Goal: Transaction & Acquisition: Purchase product/service

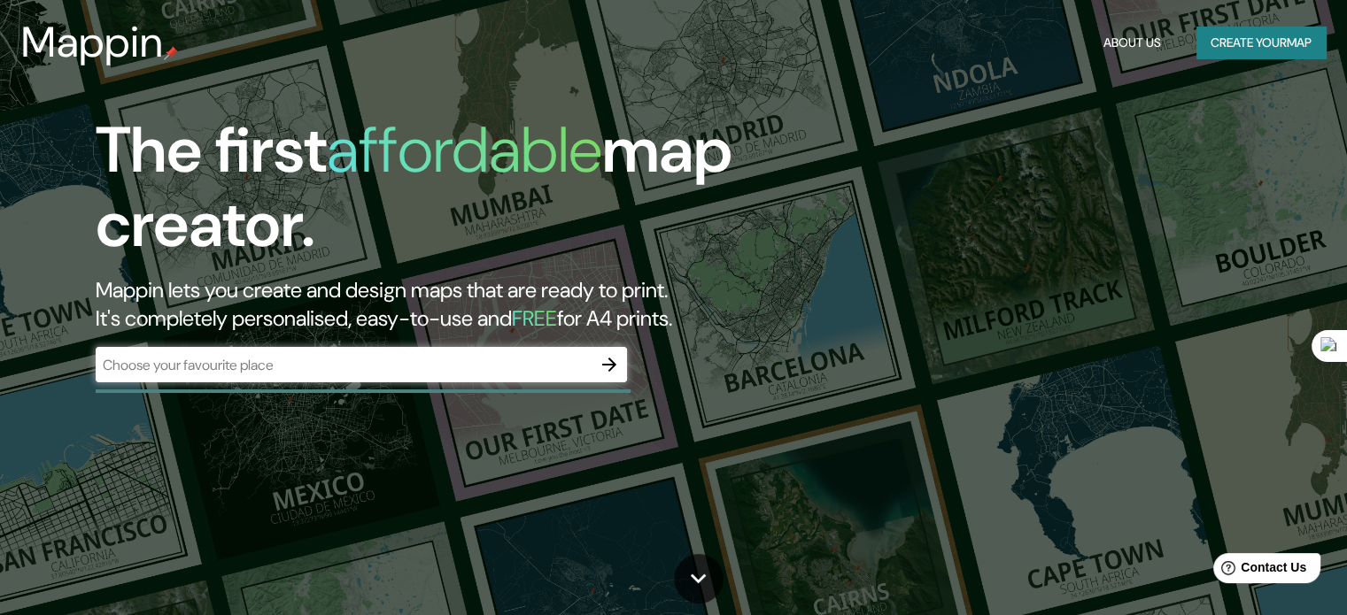
click at [367, 375] on div "​" at bounding box center [361, 364] width 531 height 35
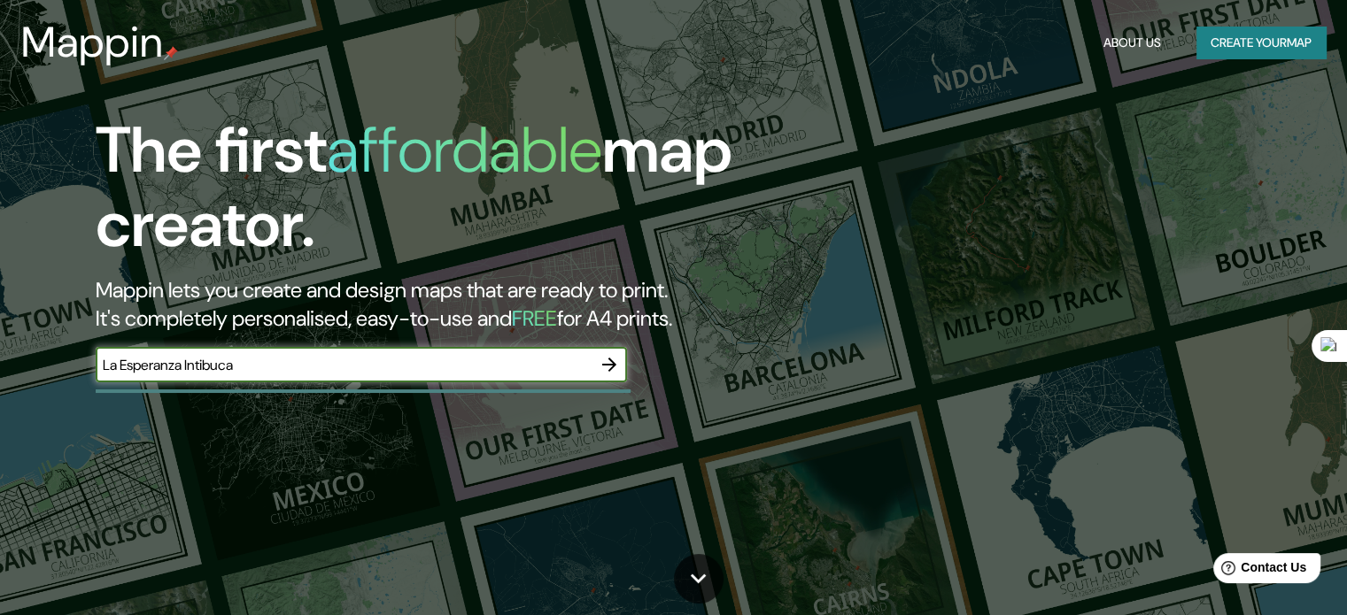
type input "La Esperanza Intibuca"
click at [615, 360] on icon "button" at bounding box center [608, 364] width 21 height 21
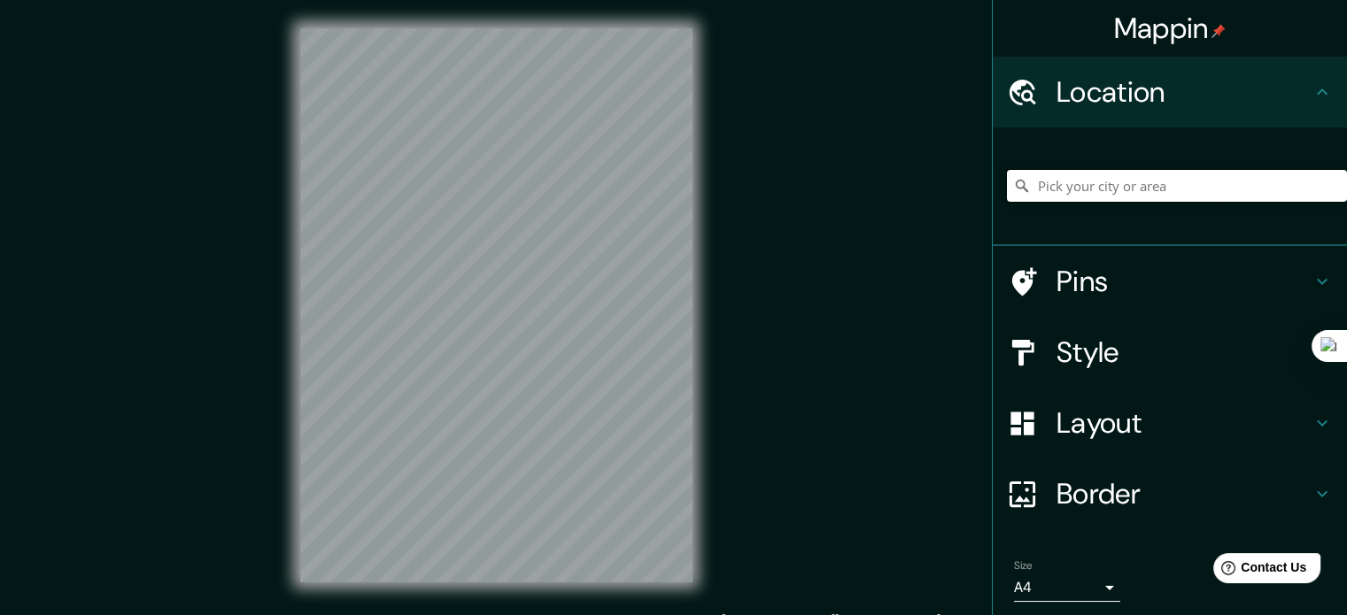
click at [1087, 194] on input "Pick your city or area" at bounding box center [1177, 186] width 340 height 32
click at [1154, 190] on input "La Esperanza, Marcovia, Departamento de Choluteca, Honduras" at bounding box center [1177, 186] width 340 height 32
drag, startPoint x: 1112, startPoint y: 186, endPoint x: 1359, endPoint y: 162, distance: 248.2
click at [1346, 162] on html "Mappin Location La Esperanza, Marcovia, Departamento de Choluteca, Honduras Pin…" at bounding box center [673, 307] width 1347 height 615
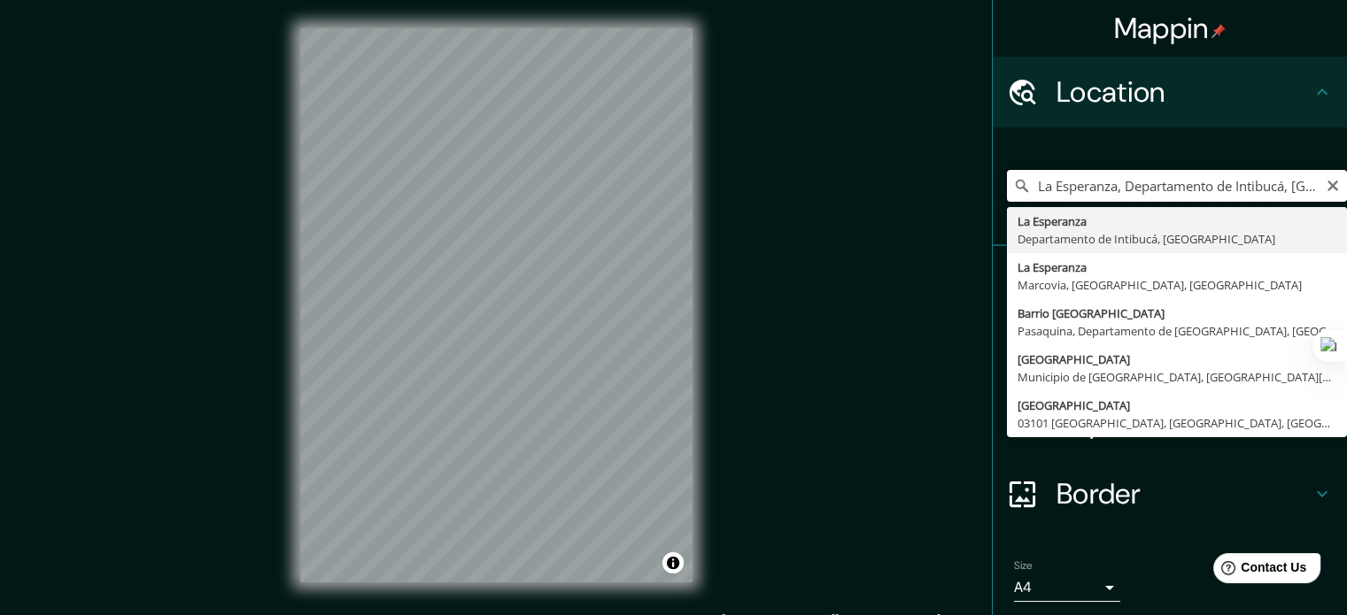
scroll to position [0, 0]
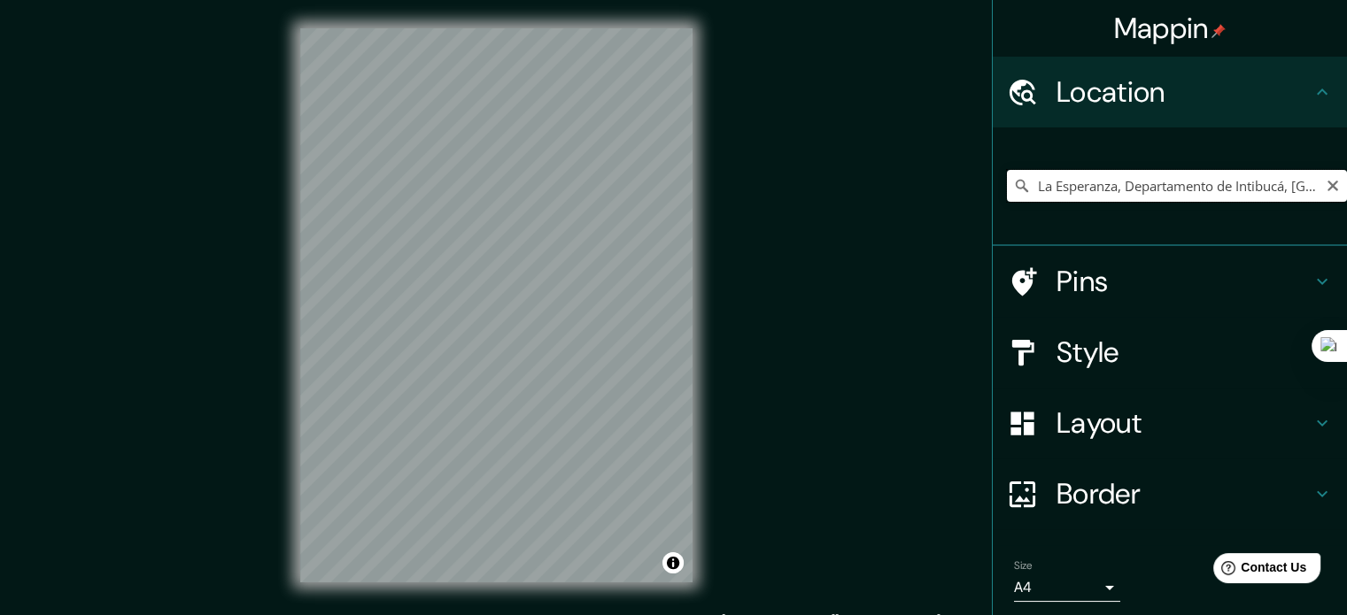
click at [1114, 194] on input "La Esperanza, Departamento de Intibucá, [GEOGRAPHIC_DATA]" at bounding box center [1177, 186] width 340 height 32
drag, startPoint x: 1103, startPoint y: 192, endPoint x: 1353, endPoint y: 169, distance: 250.7
click at [1346, 169] on html "Mappin Location La Esperanza, Departamento de Intibucá, Honduras Pins Style Lay…" at bounding box center [673, 307] width 1347 height 615
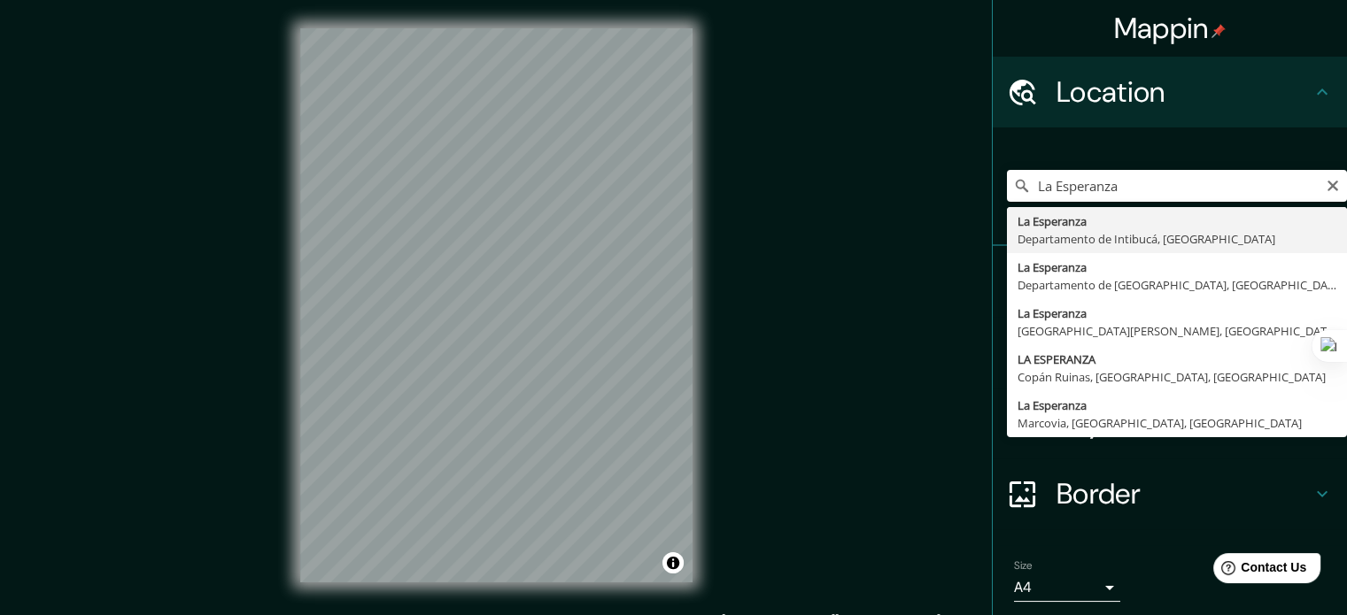
type input "La Esperanza, Departamento de Intibucá, [GEOGRAPHIC_DATA]"
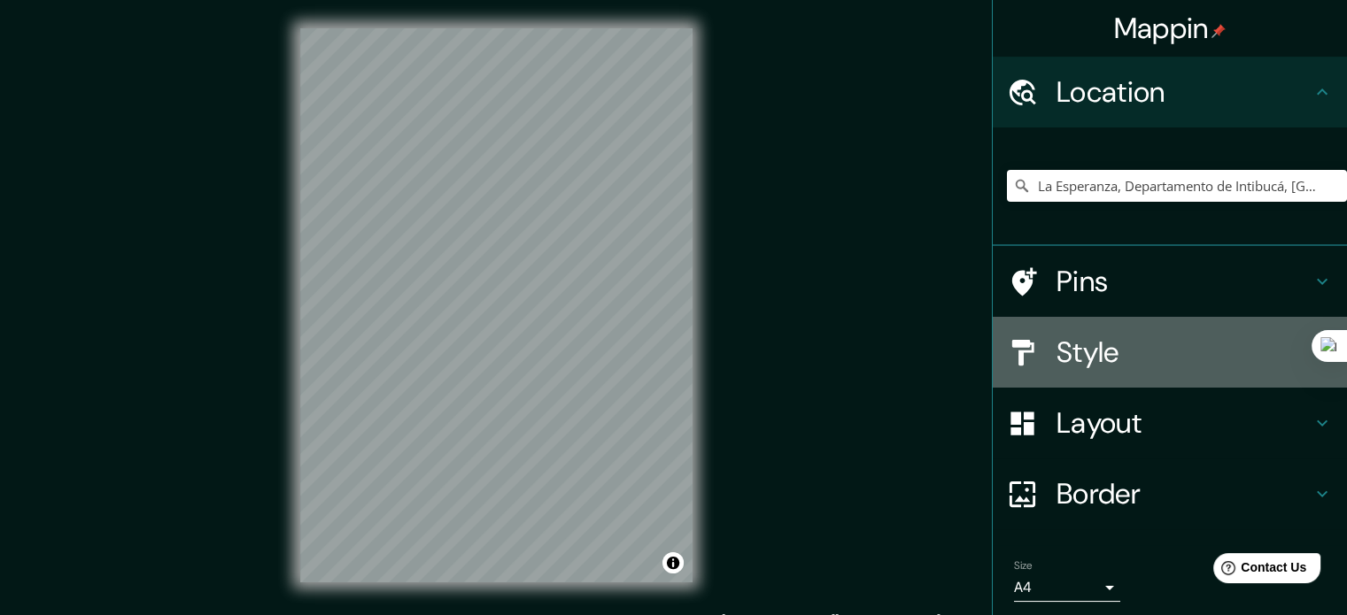
click at [1124, 355] on h4 "Style" at bounding box center [1183, 352] width 255 height 35
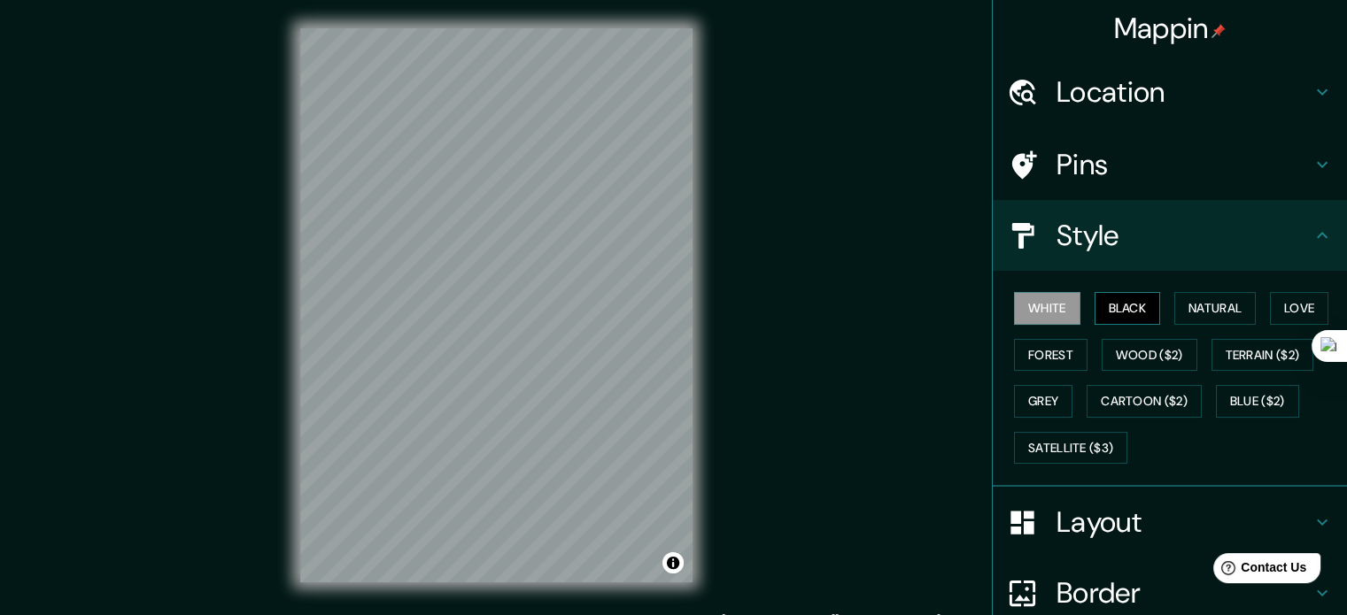
click at [1109, 308] on button "Black" at bounding box center [1127, 308] width 66 height 33
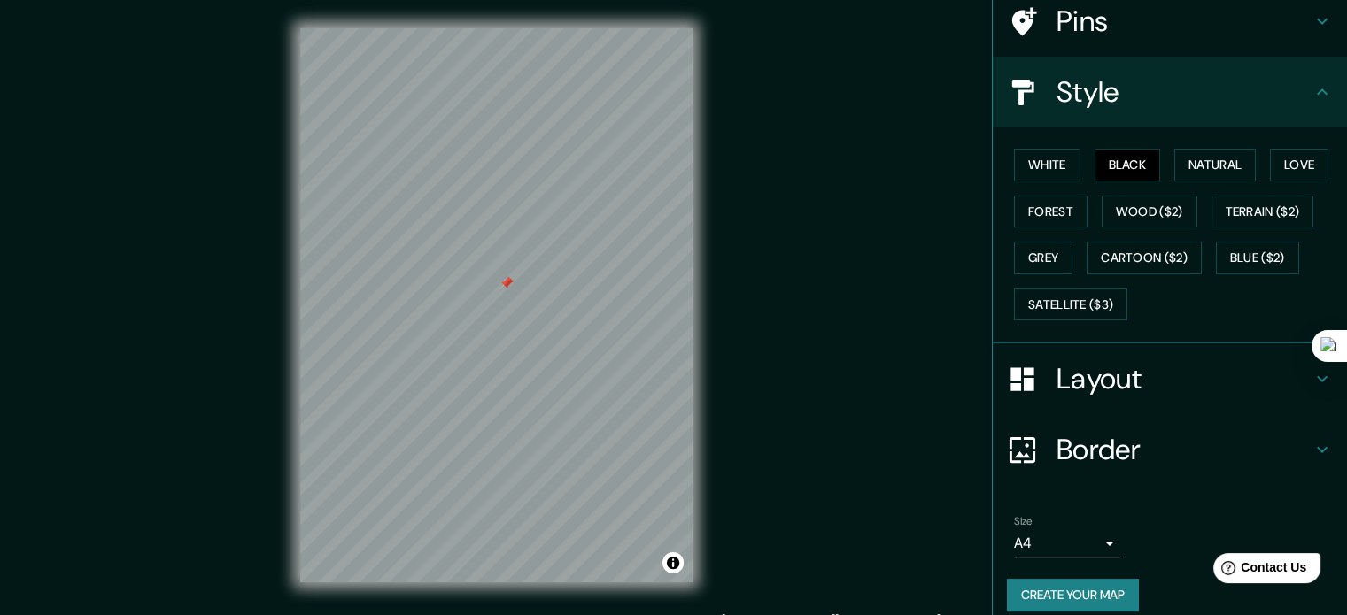
scroll to position [158, 0]
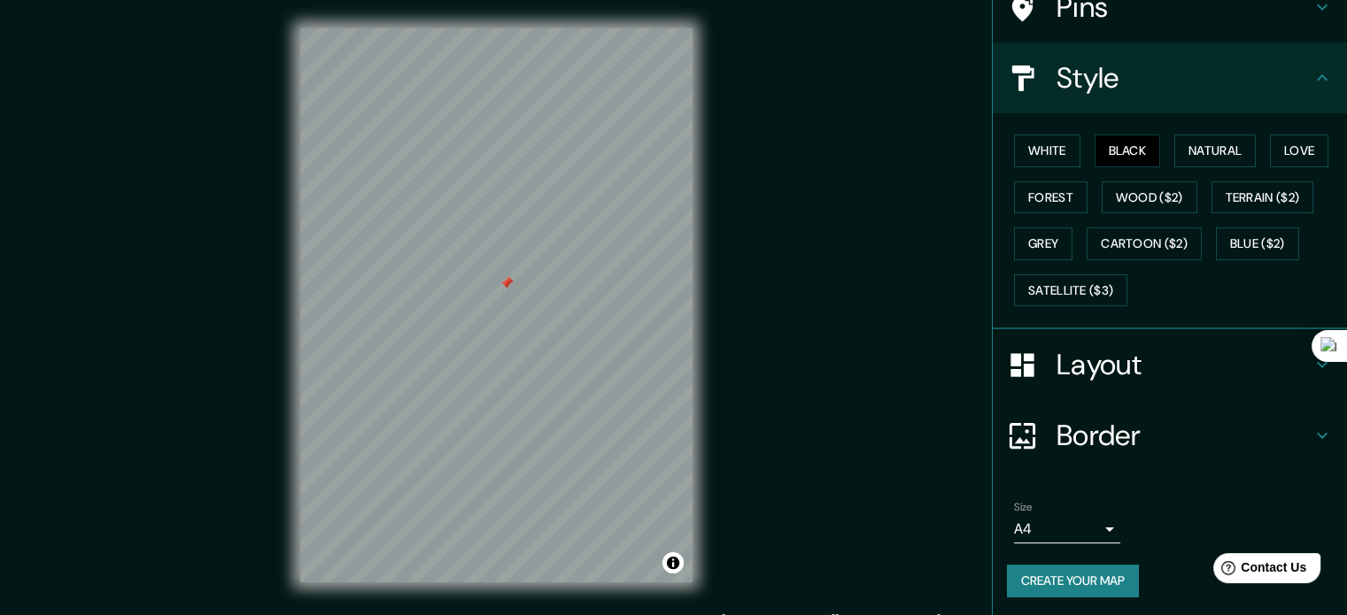
click at [1069, 437] on h4 "Border" at bounding box center [1183, 435] width 255 height 35
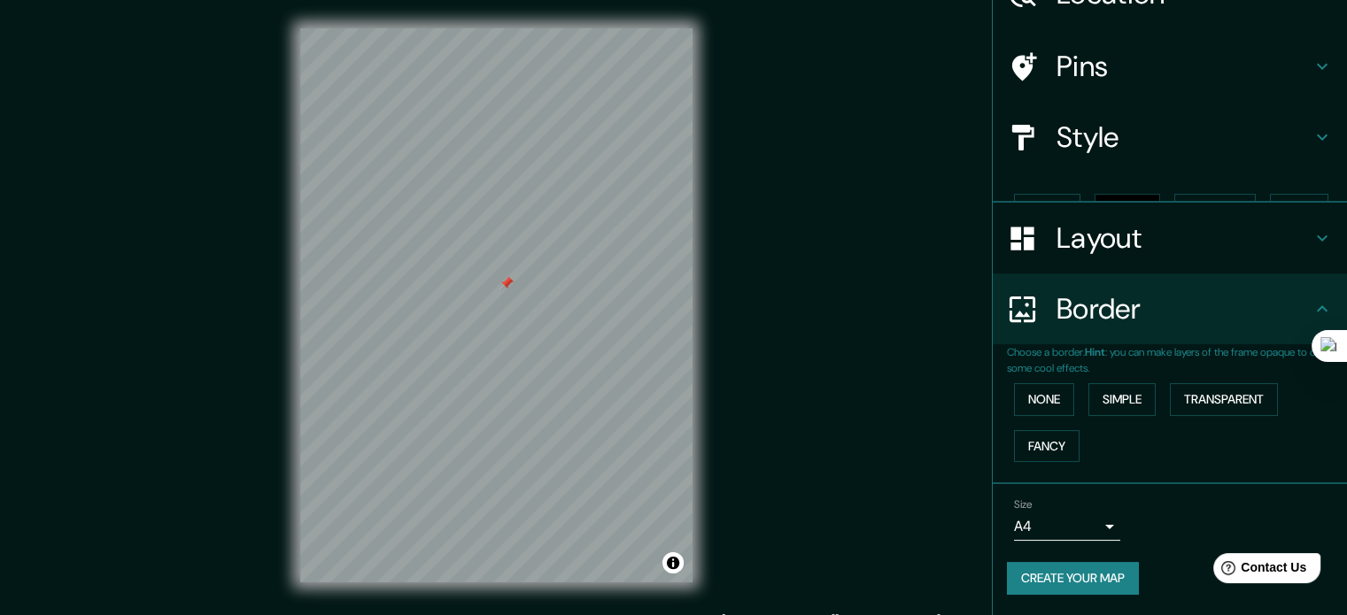
scroll to position [67, 0]
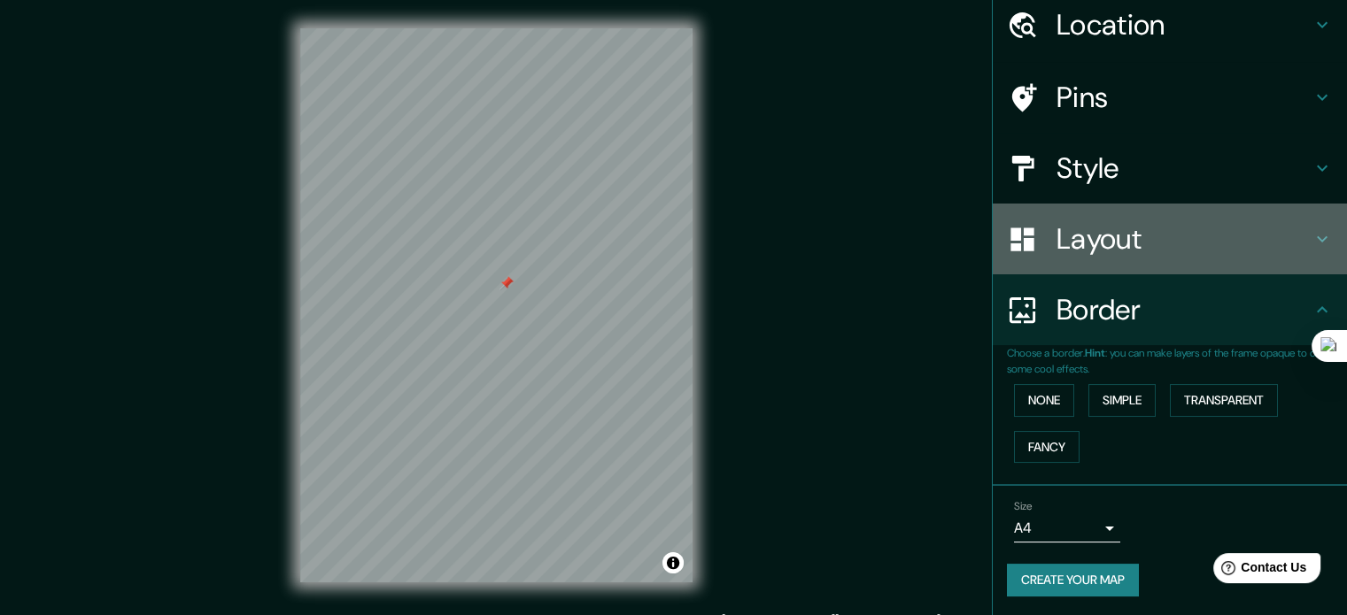
click at [1086, 235] on h4 "Layout" at bounding box center [1183, 238] width 255 height 35
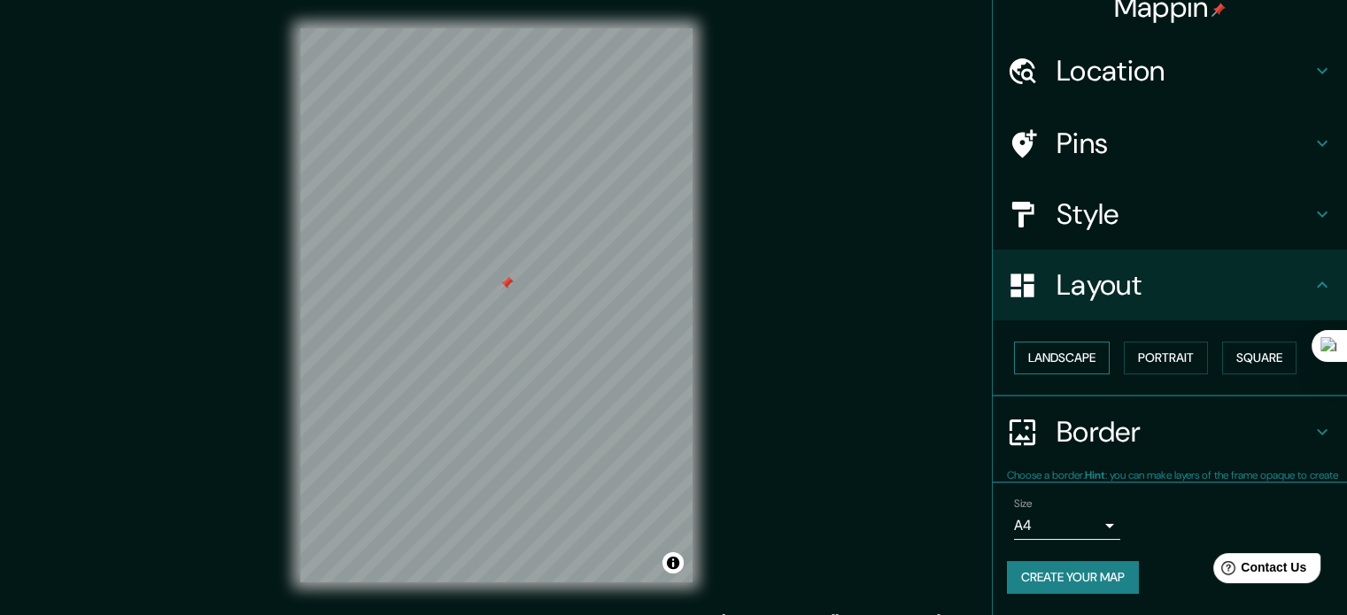
scroll to position [19, 0]
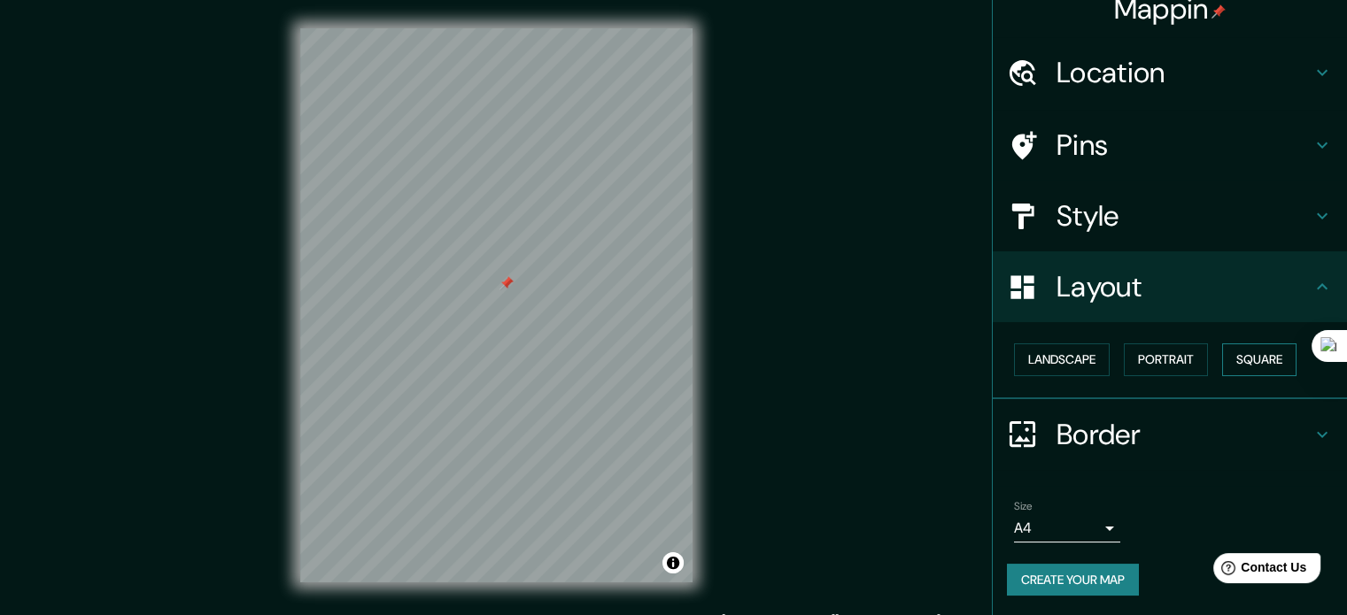
click at [1231, 363] on button "Square" at bounding box center [1259, 360] width 74 height 33
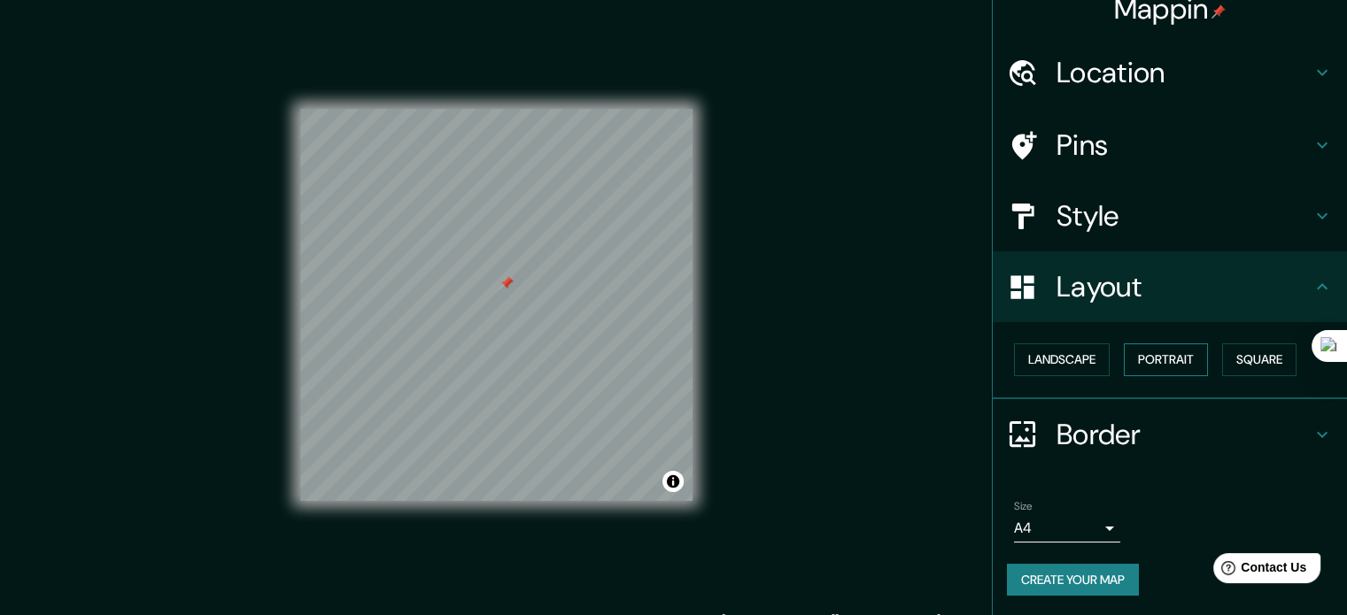
click at [1123, 366] on button "Portrait" at bounding box center [1165, 360] width 84 height 33
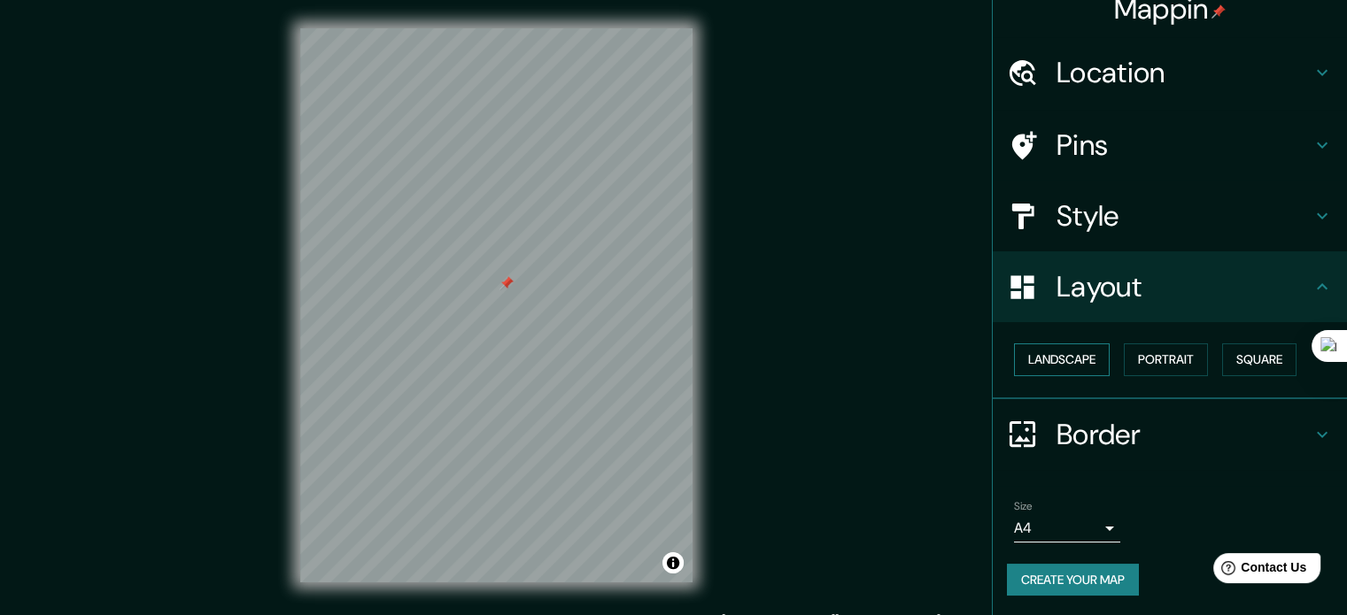
click at [1069, 363] on button "Landscape" at bounding box center [1062, 360] width 96 height 33
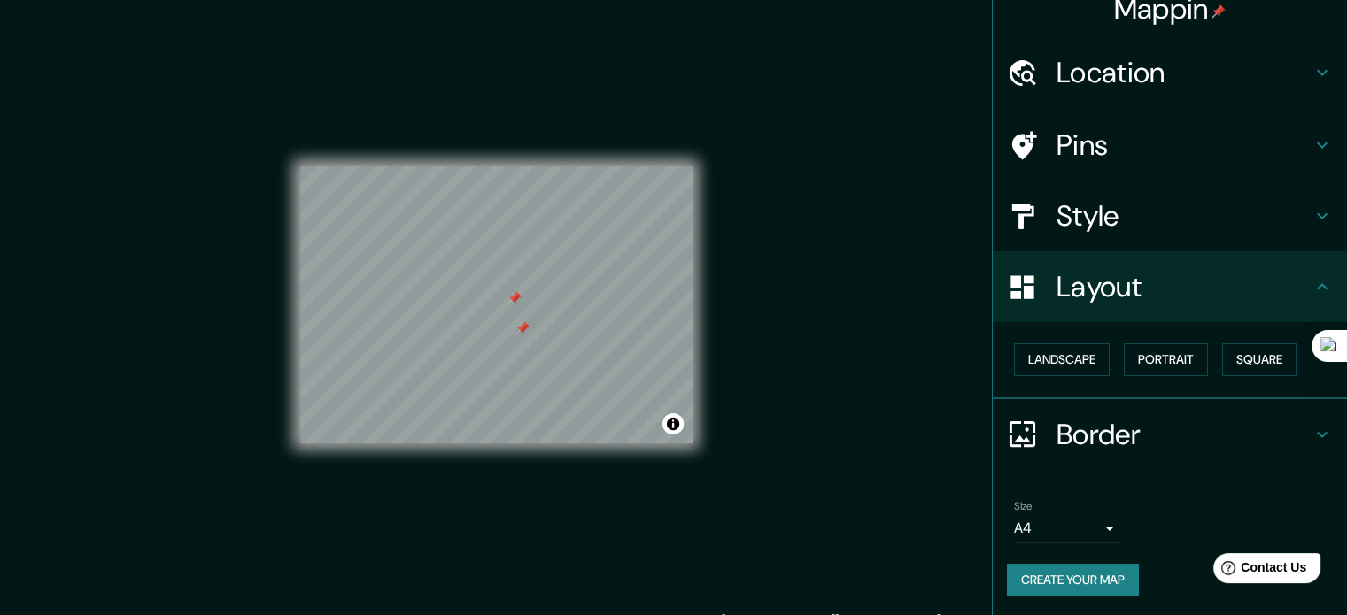
click at [523, 335] on div at bounding box center [522, 328] width 14 height 14
click at [507, 297] on div at bounding box center [514, 298] width 14 height 14
click at [509, 286] on div at bounding box center [512, 289] width 14 height 14
click at [522, 297] on div at bounding box center [524, 298] width 14 height 14
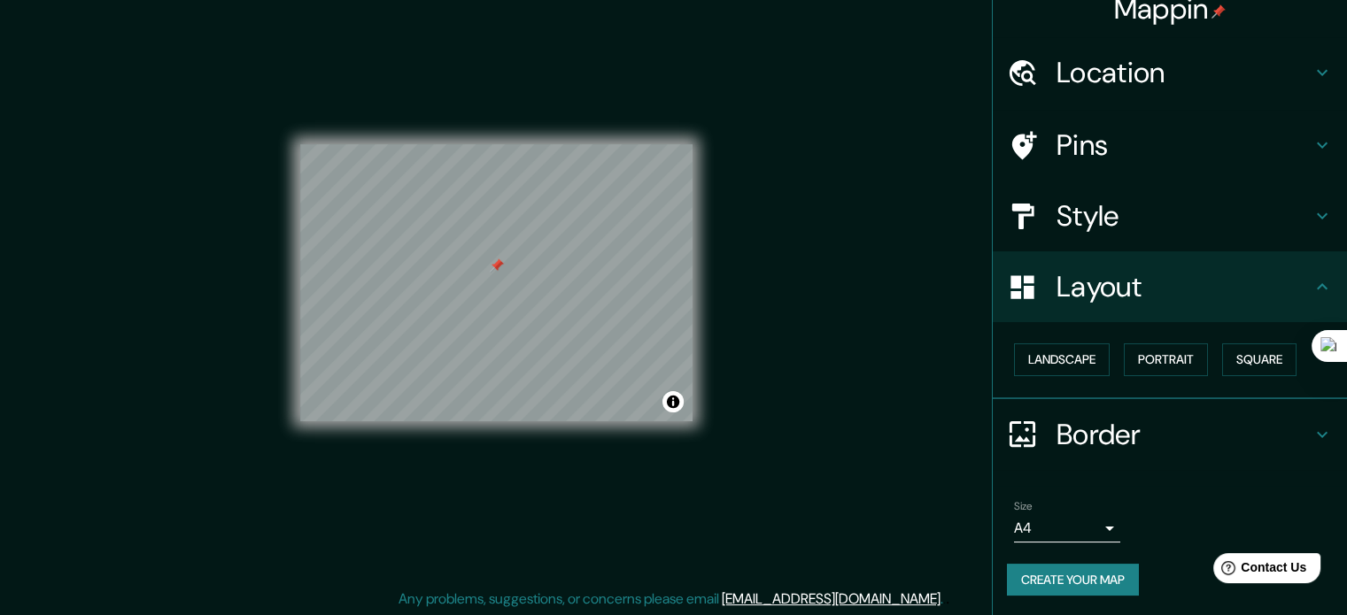
scroll to position [23, 0]
click at [1077, 572] on button "Create your map" at bounding box center [1073, 580] width 132 height 33
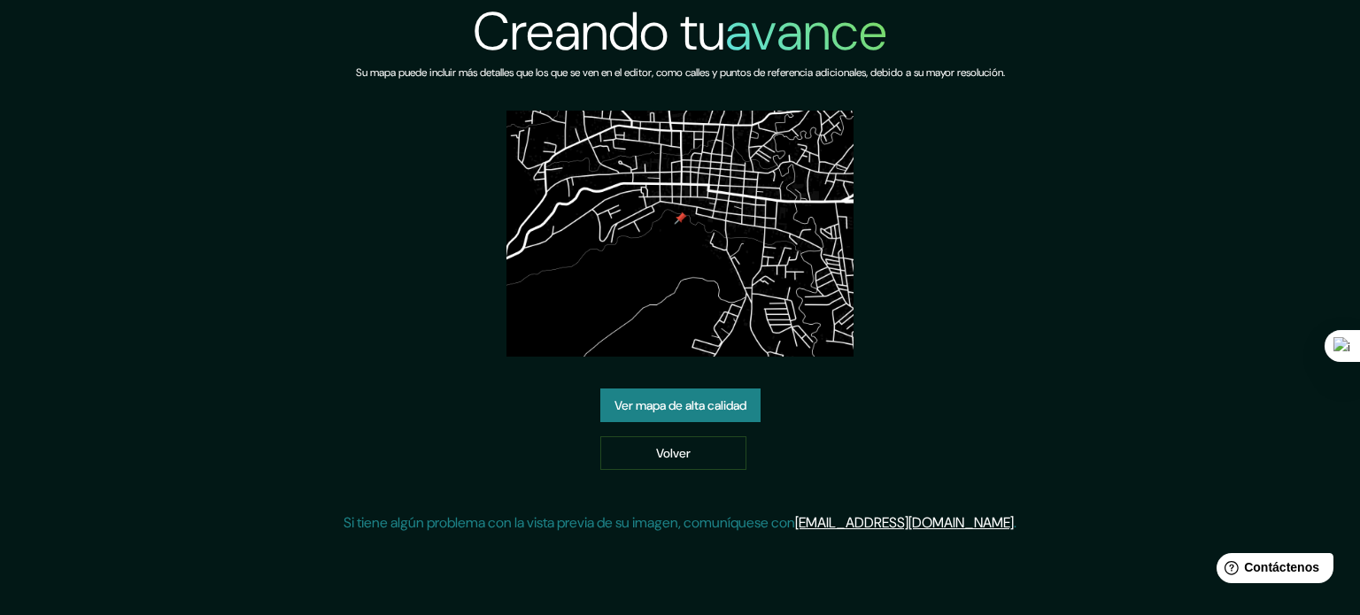
click at [701, 406] on font "Ver mapa de alta calidad" at bounding box center [680, 406] width 132 height 16
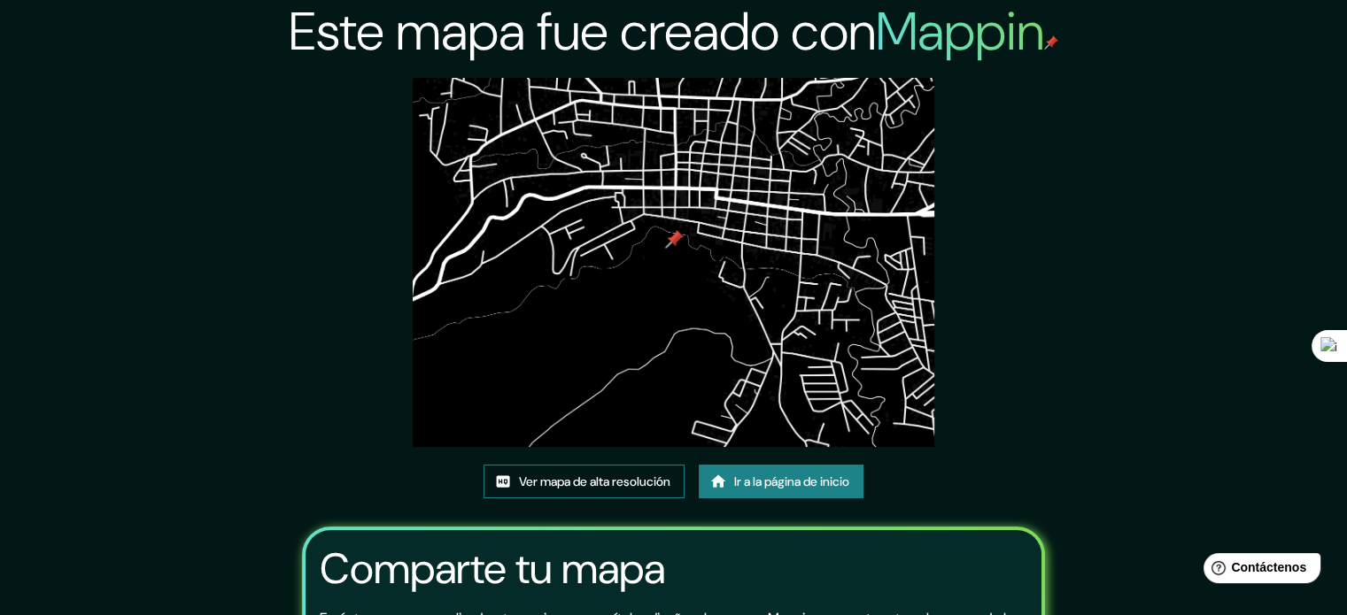
click at [625, 485] on font "Ver mapa de alta resolución" at bounding box center [594, 482] width 151 height 16
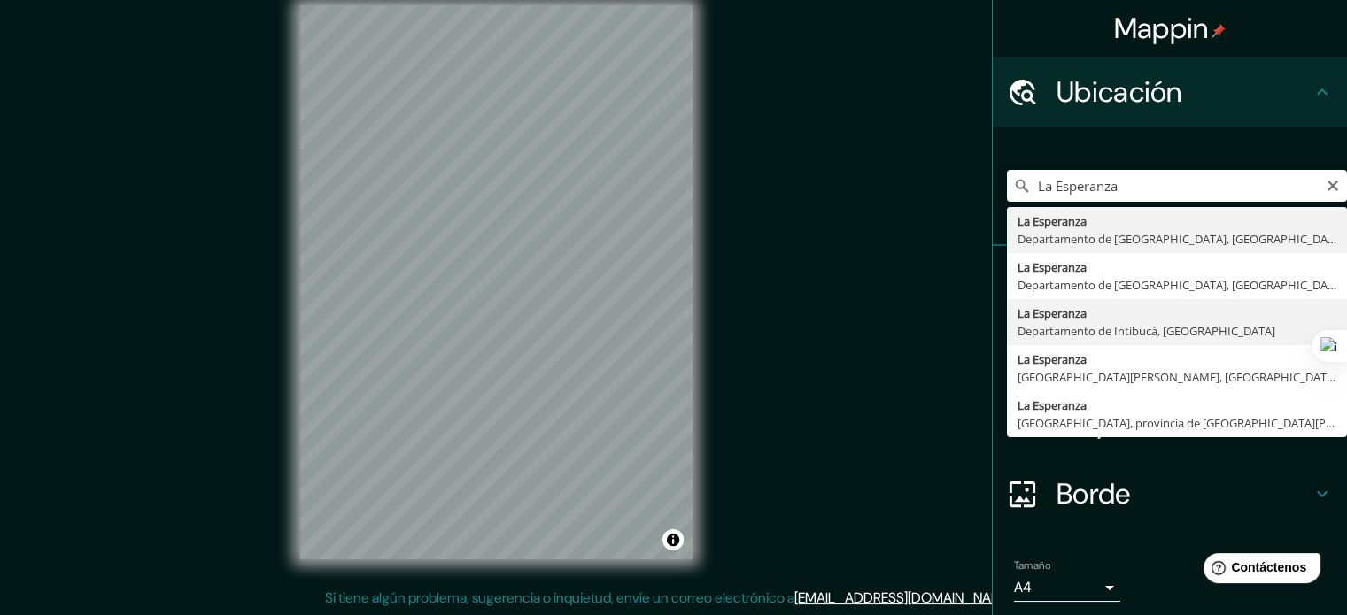
type input "La Esperanza, Departamento de Intibucá, Honduras"
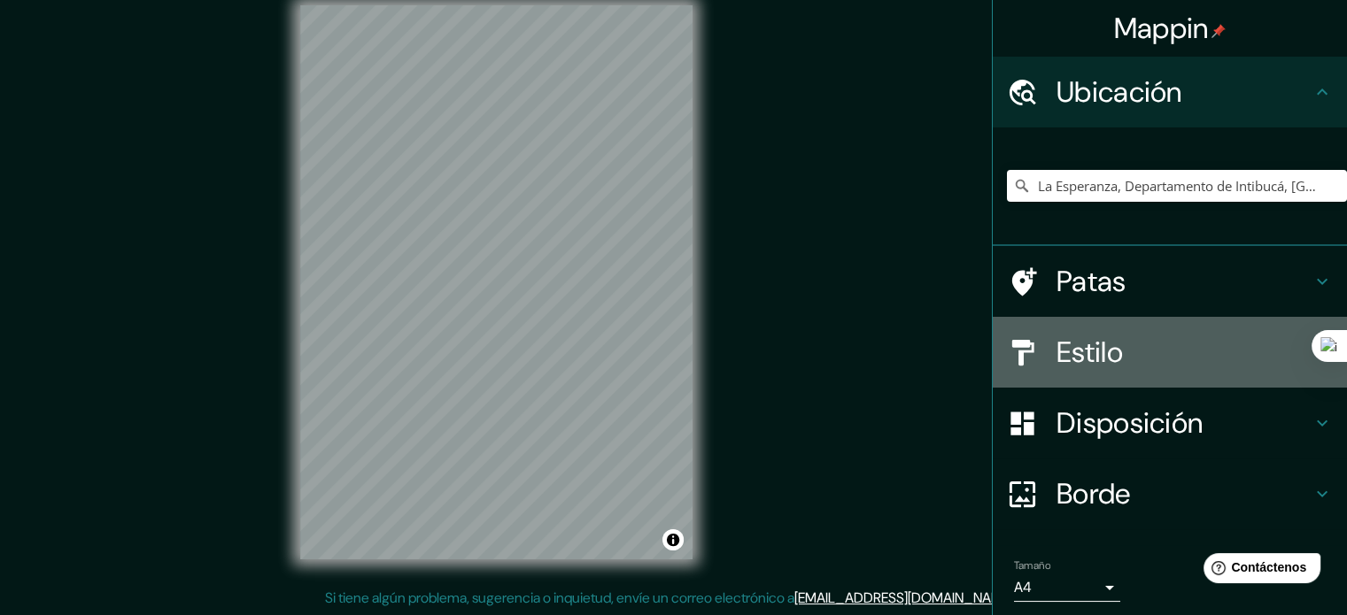
click at [1077, 346] on font "Estilo" at bounding box center [1089, 352] width 66 height 37
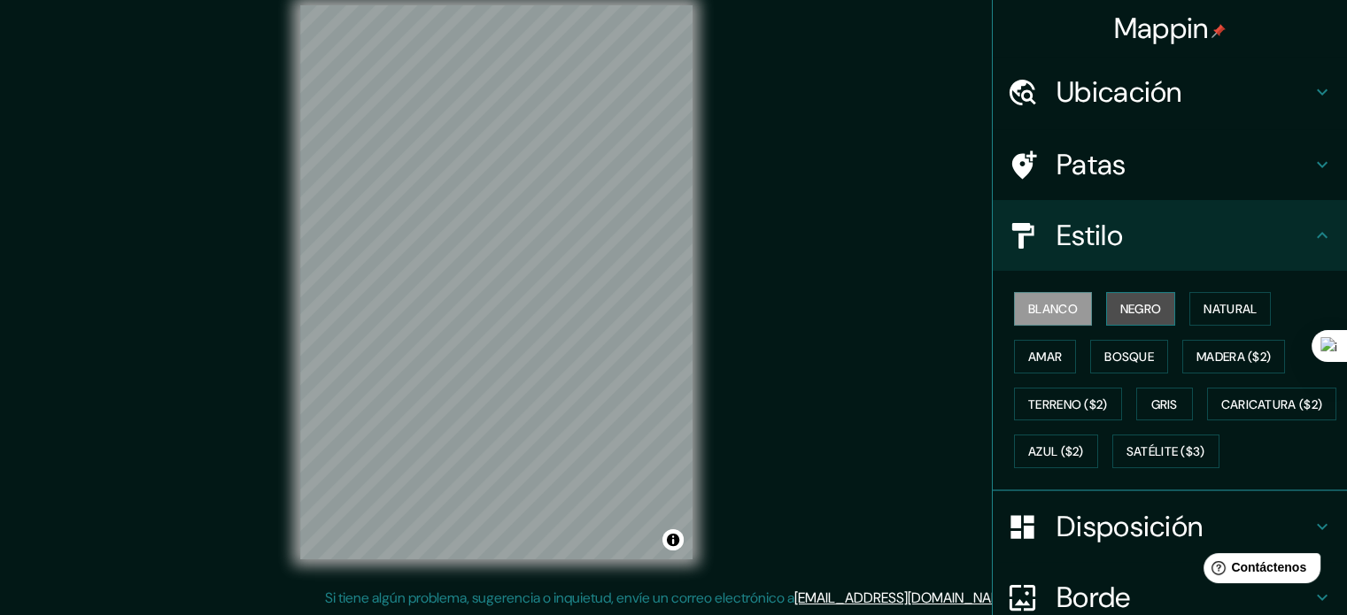
click at [1133, 304] on font "Negro" at bounding box center [1141, 309] width 42 height 16
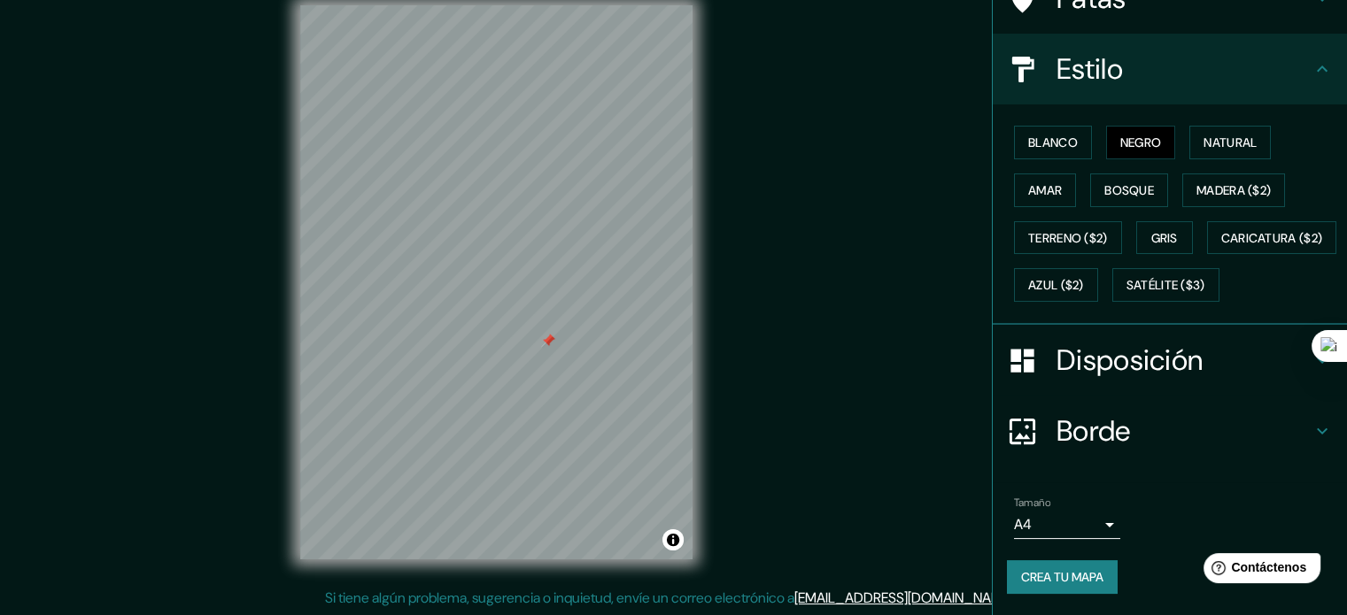
scroll to position [209, 0]
click at [1090, 417] on font "Borde" at bounding box center [1093, 431] width 74 height 37
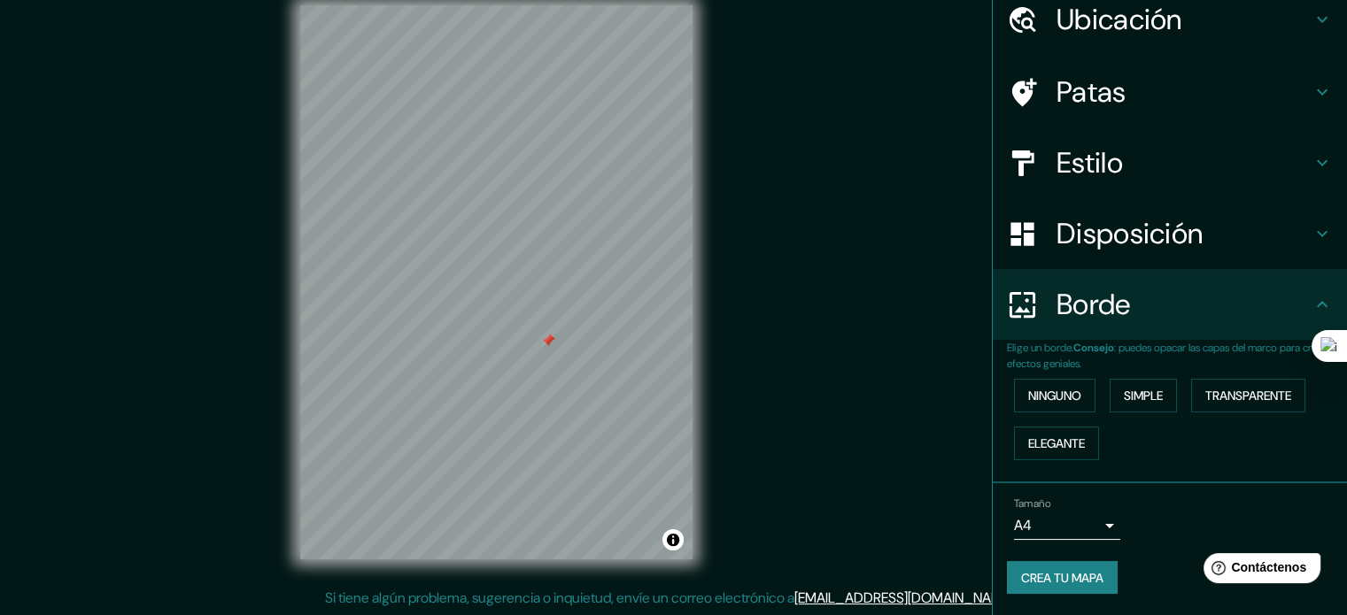
scroll to position [71, 0]
click at [1074, 238] on font "Disposición" at bounding box center [1129, 235] width 146 height 37
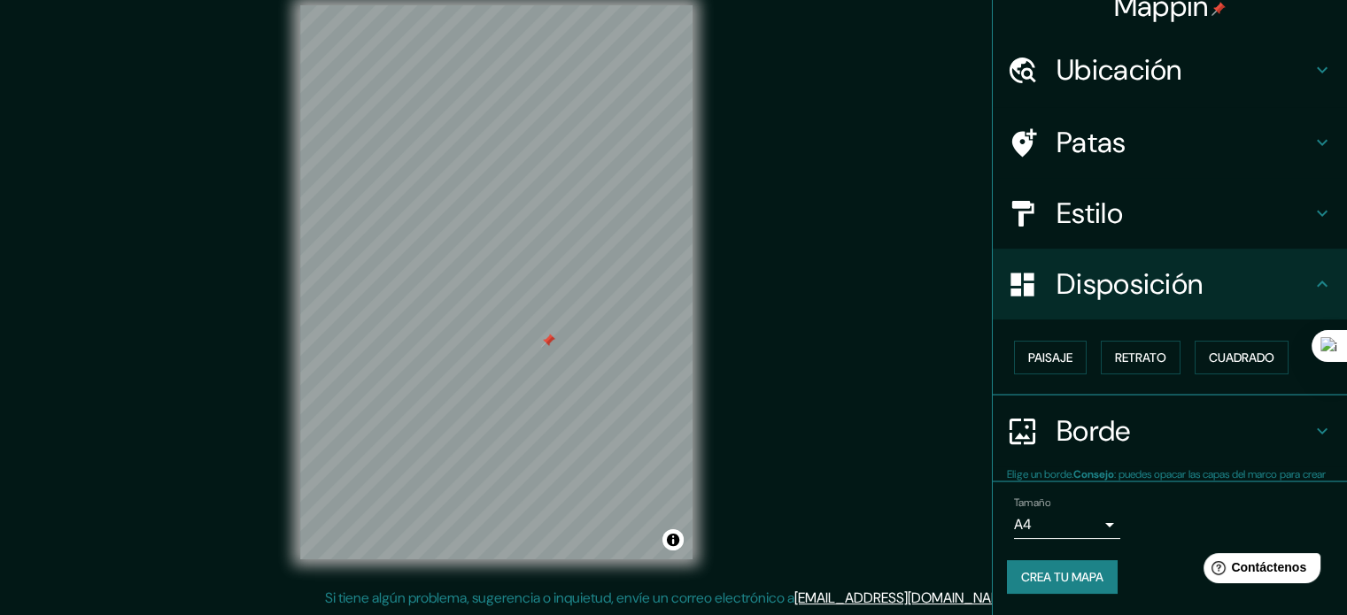
scroll to position [21, 0]
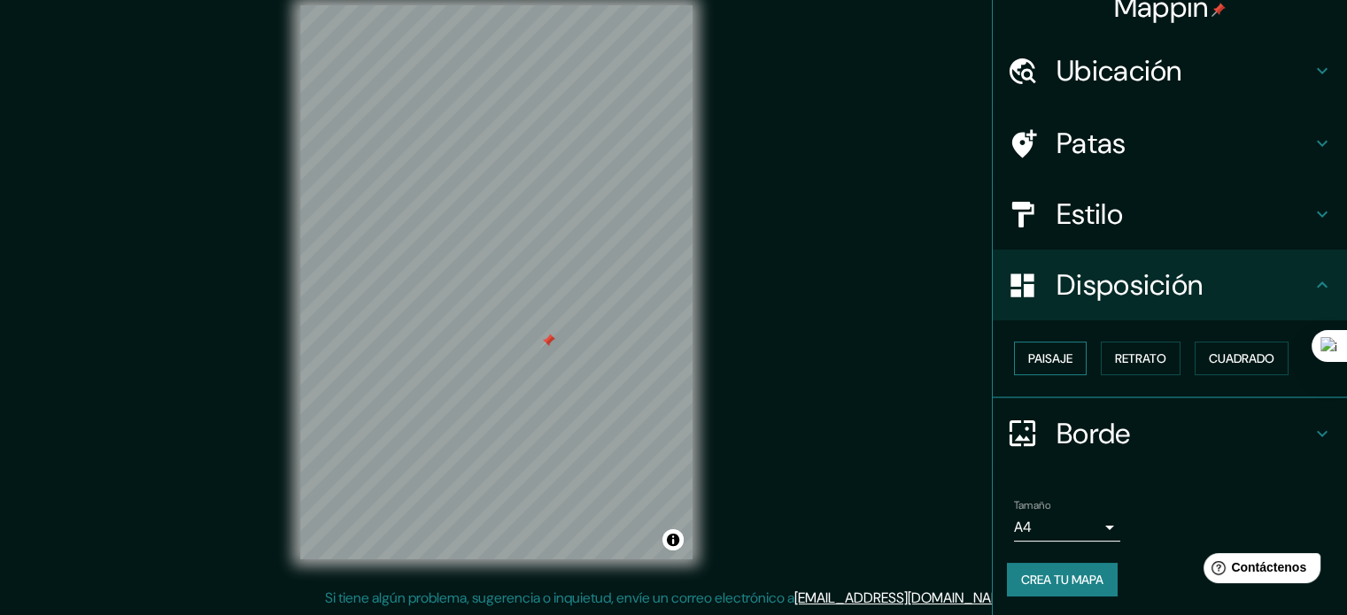
click at [1069, 360] on button "Paisaje" at bounding box center [1050, 359] width 73 height 34
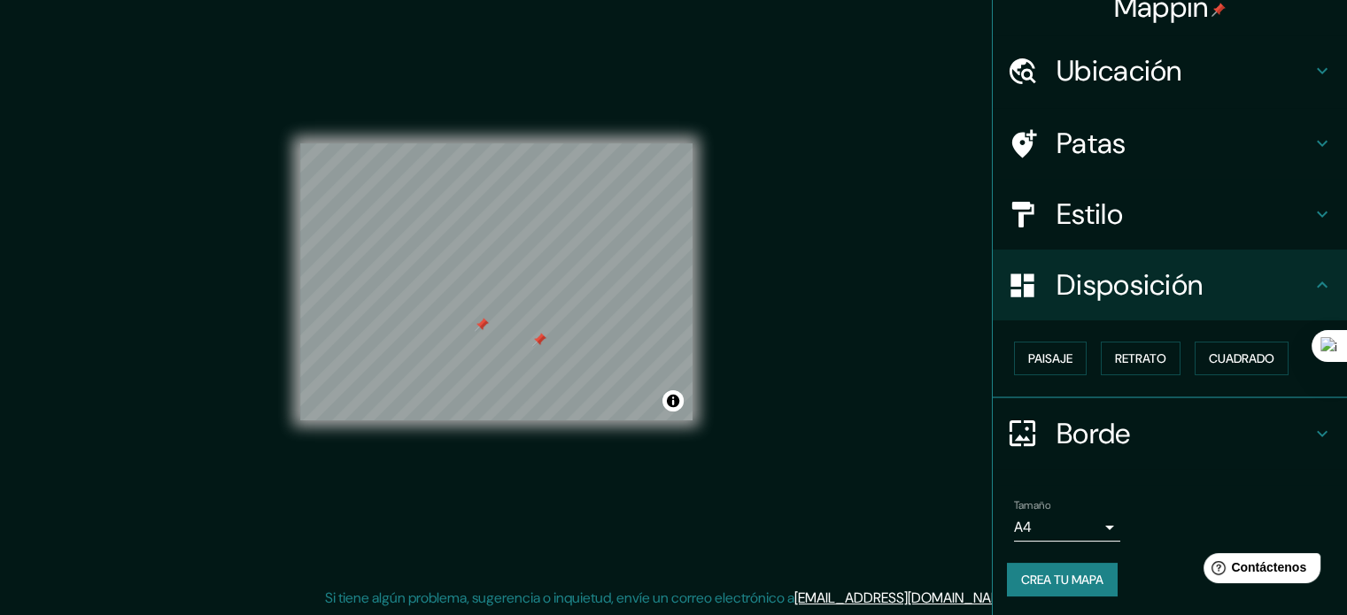
click at [538, 343] on div at bounding box center [539, 340] width 14 height 14
click at [555, 324] on div at bounding box center [556, 322] width 14 height 14
click at [1068, 568] on font "Crea tu mapa" at bounding box center [1062, 579] width 82 height 23
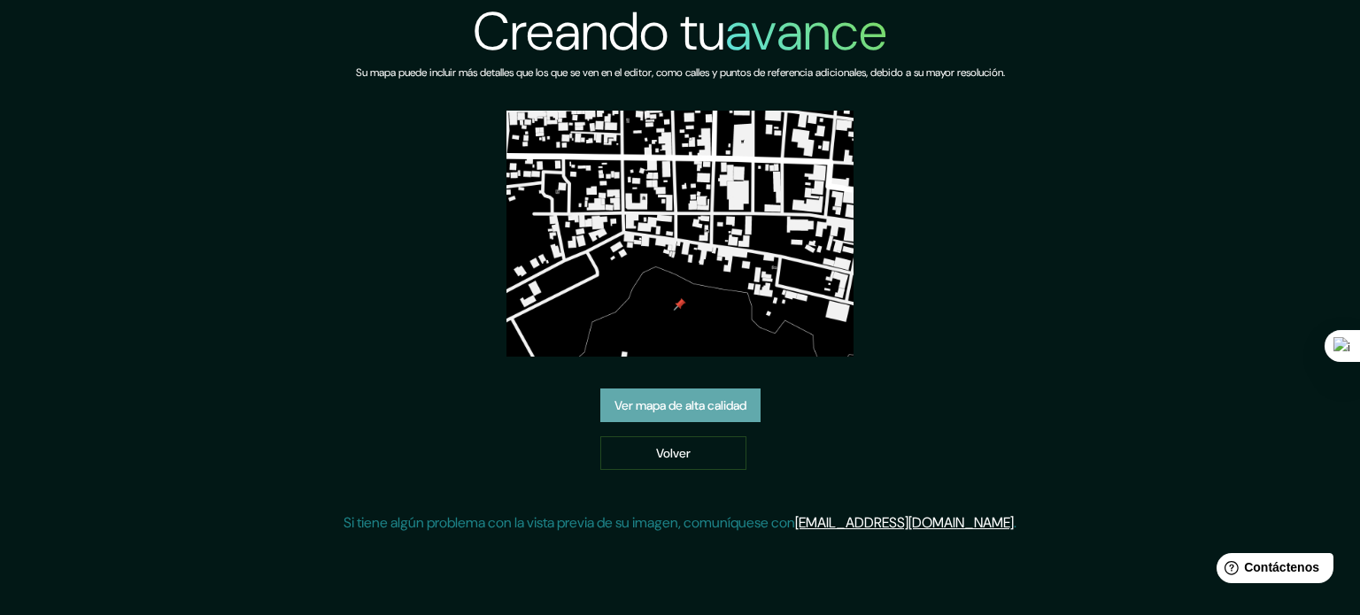
click at [726, 398] on font "Ver mapa de alta calidad" at bounding box center [680, 406] width 132 height 16
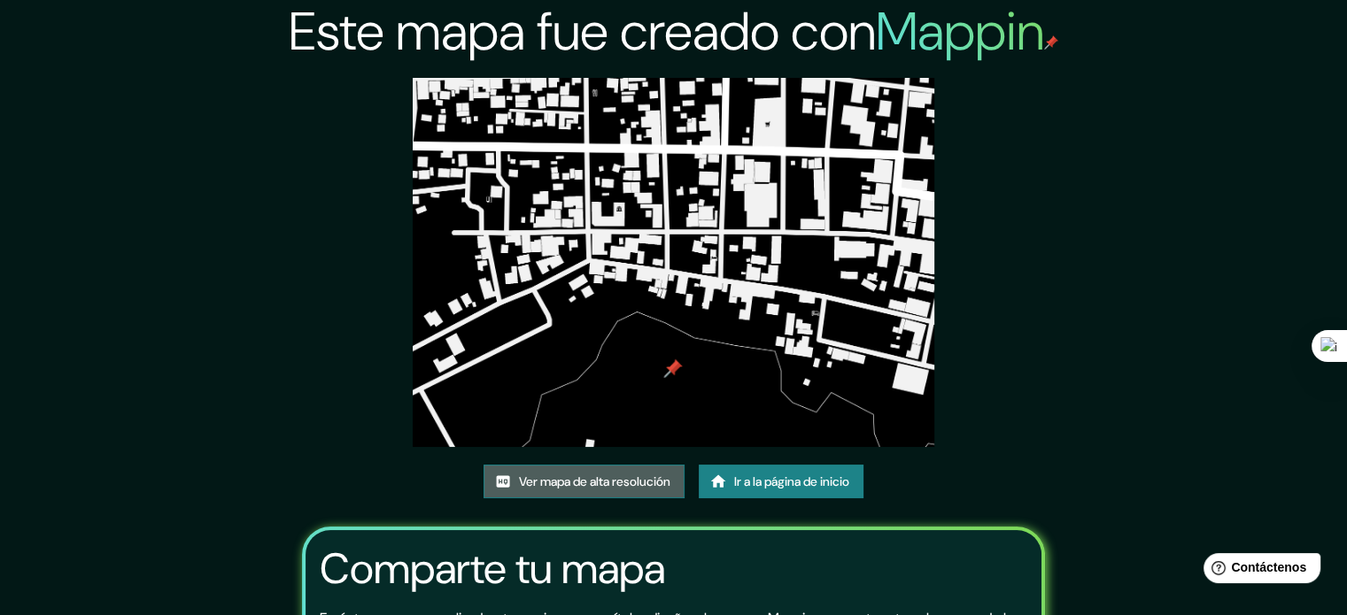
click at [637, 474] on font "Ver mapa de alta resolución" at bounding box center [594, 482] width 151 height 16
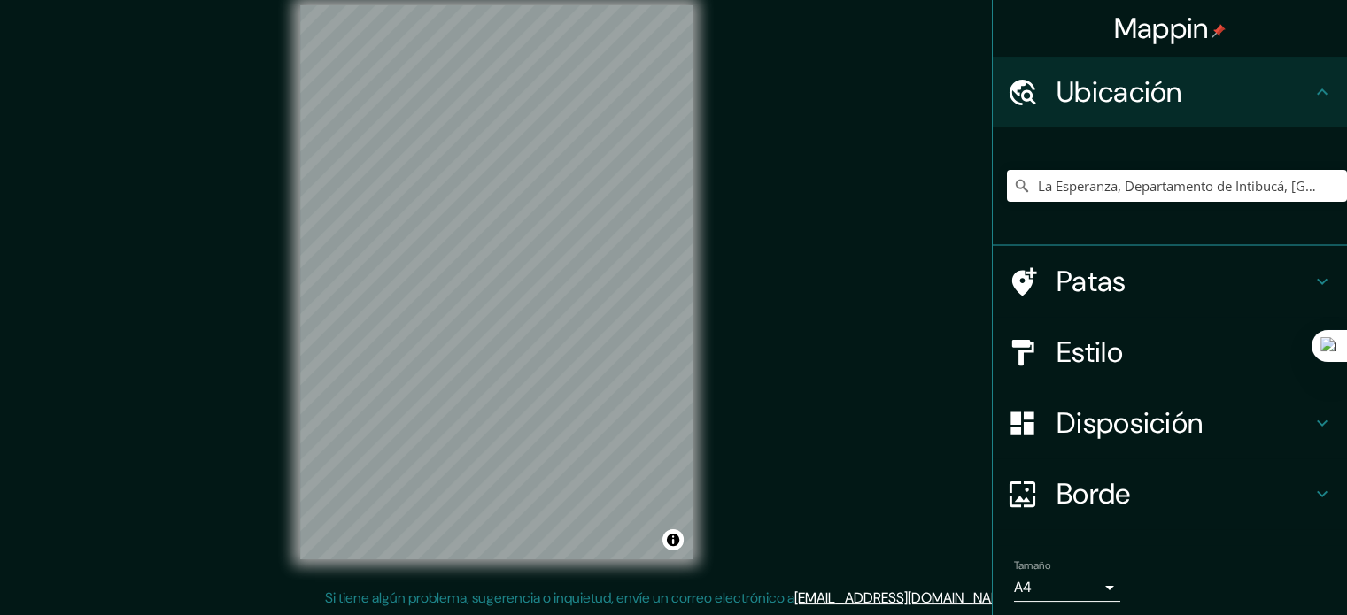
scroll to position [23, 0]
click at [1139, 174] on input "La Esperanza, Departamento de Intibucá, [GEOGRAPHIC_DATA]" at bounding box center [1177, 186] width 340 height 32
drag, startPoint x: 1021, startPoint y: 184, endPoint x: 1312, endPoint y: 169, distance: 291.7
click at [1312, 170] on input "La Esperanza, Departamento de Intibucá, [GEOGRAPHIC_DATA]" at bounding box center [1177, 186] width 340 height 32
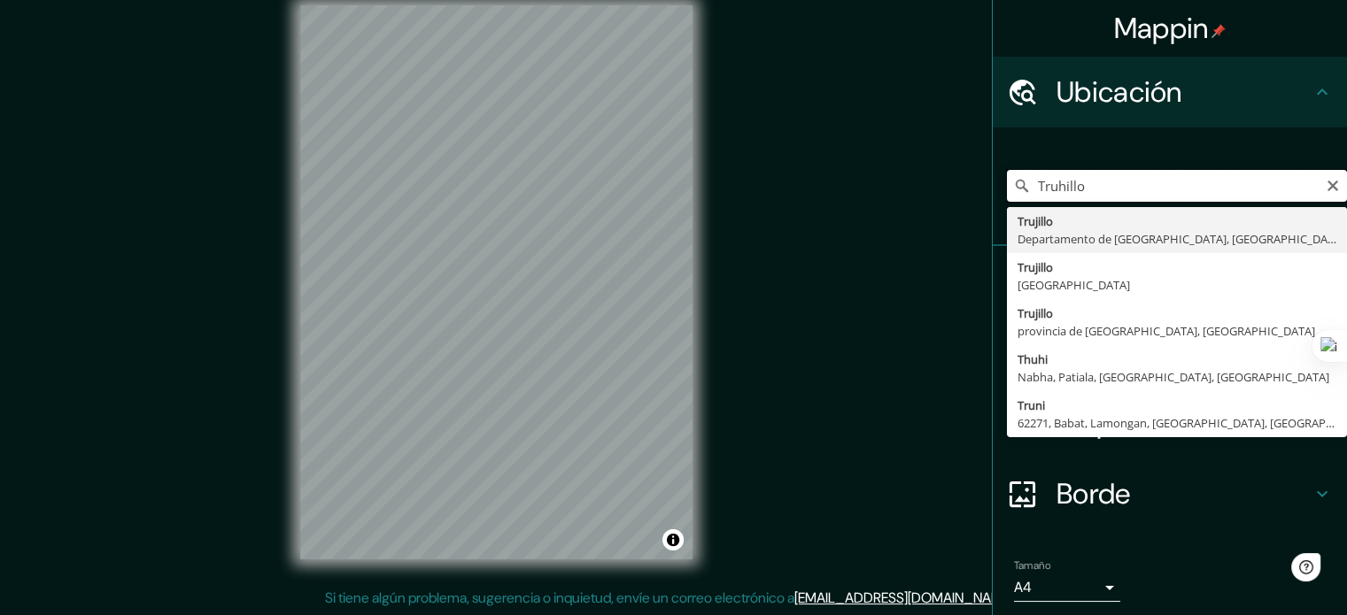
scroll to position [0, 0]
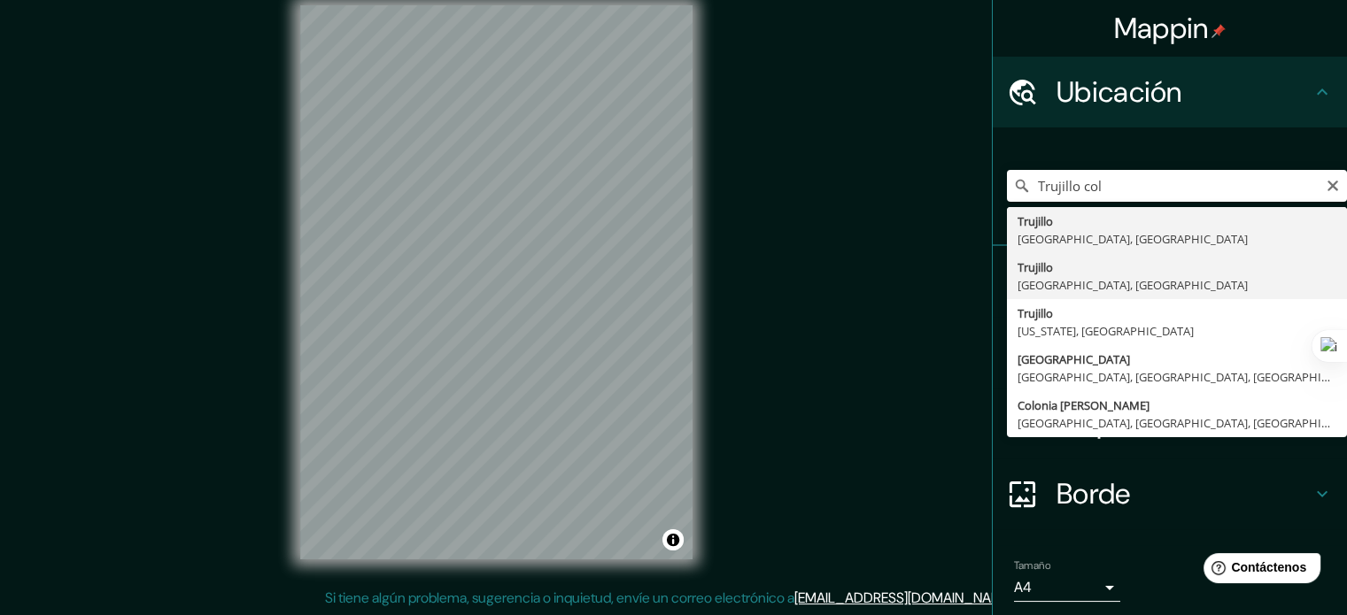
type input "[GEOGRAPHIC_DATA], [GEOGRAPHIC_DATA], [GEOGRAPHIC_DATA]"
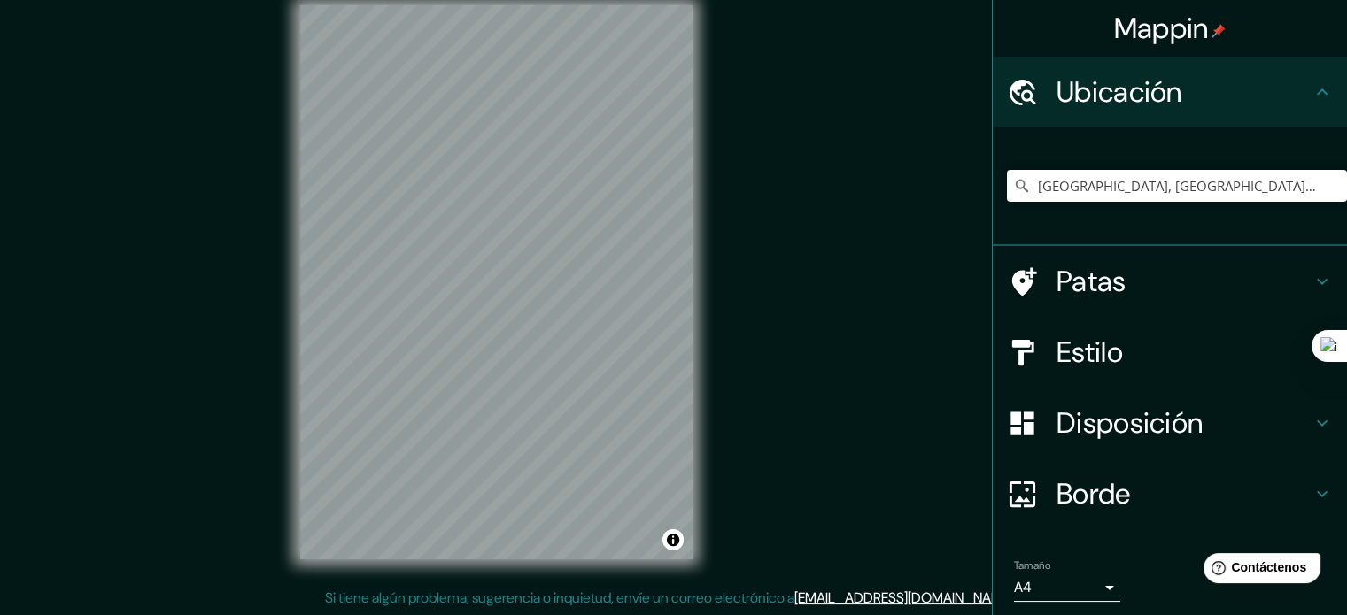
click at [1056, 350] on font "Estilo" at bounding box center [1089, 352] width 66 height 37
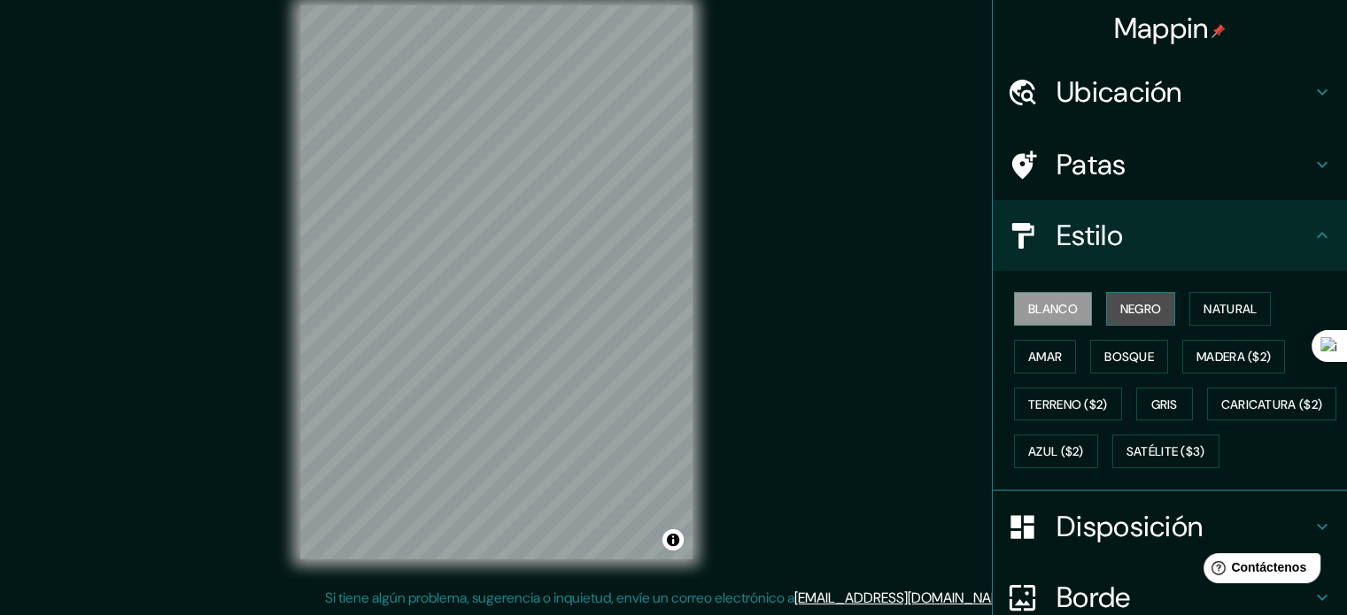
click at [1137, 308] on font "Negro" at bounding box center [1141, 309] width 42 height 16
click at [585, 155] on div at bounding box center [588, 149] width 14 height 14
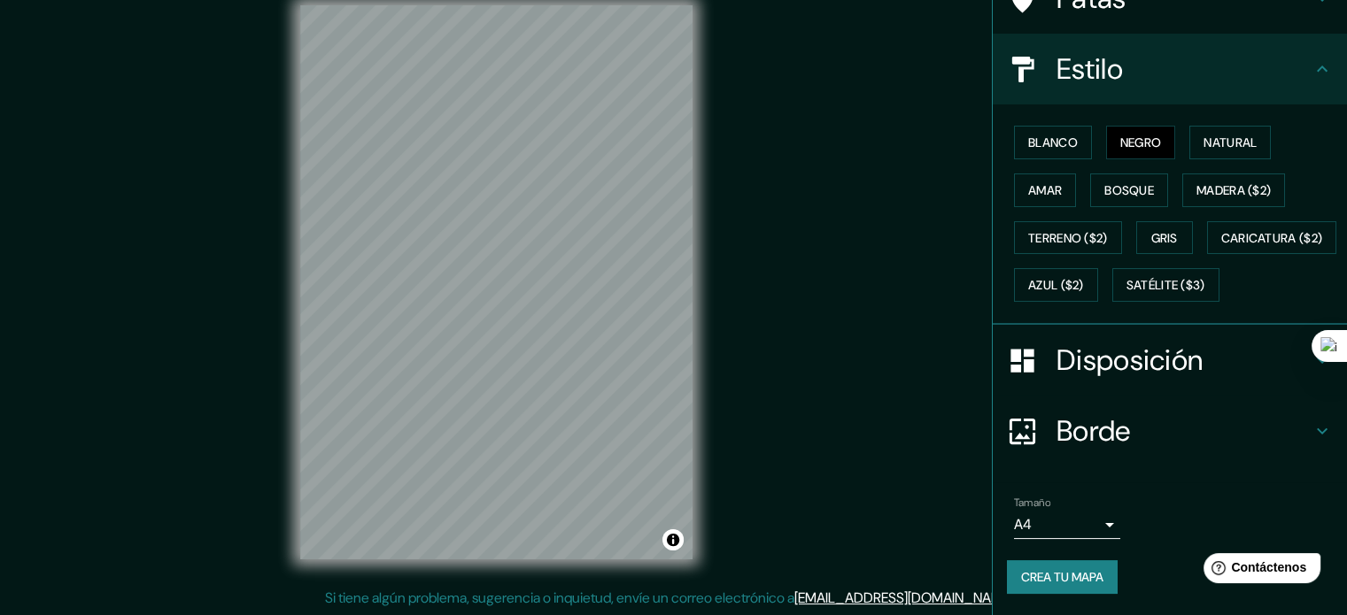
scroll to position [209, 0]
click at [1092, 352] on font "Disposición" at bounding box center [1129, 360] width 146 height 37
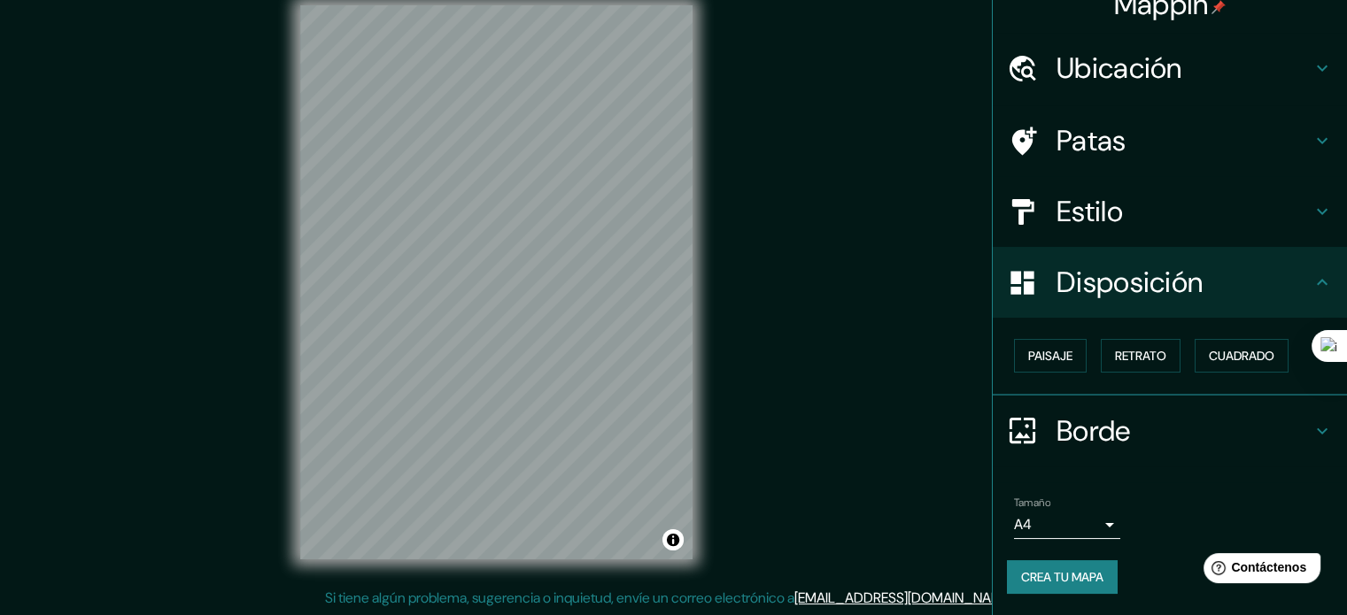
scroll to position [21, 0]
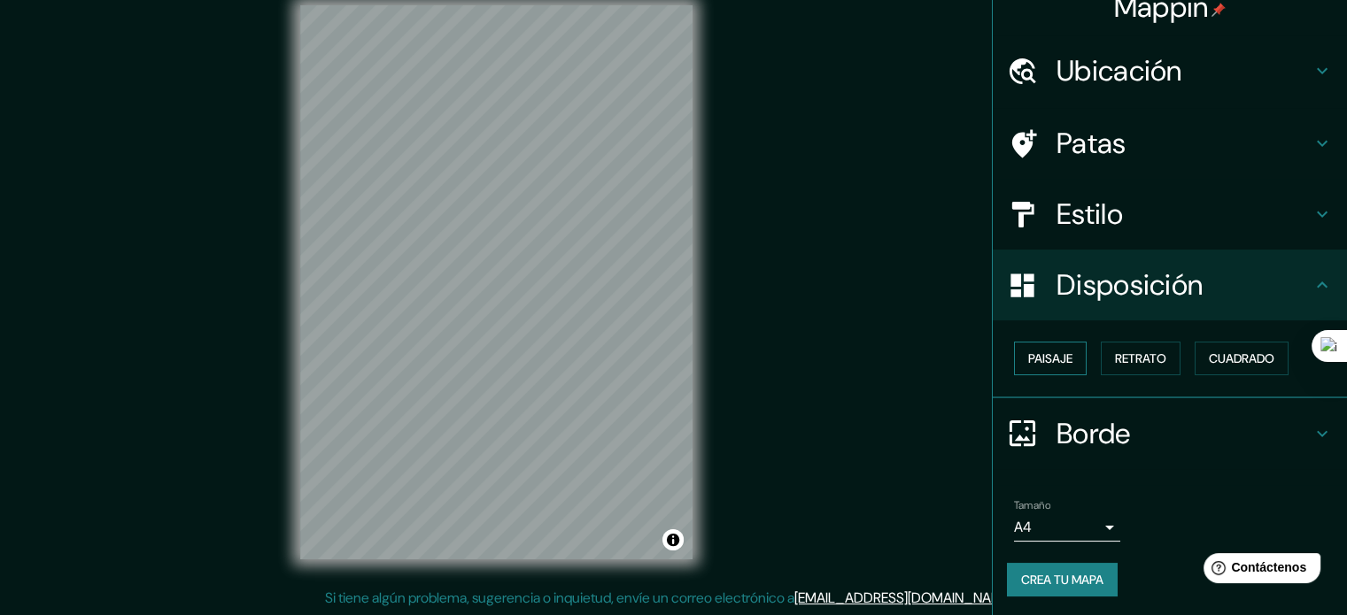
click at [1034, 356] on font "Paisaje" at bounding box center [1050, 359] width 44 height 16
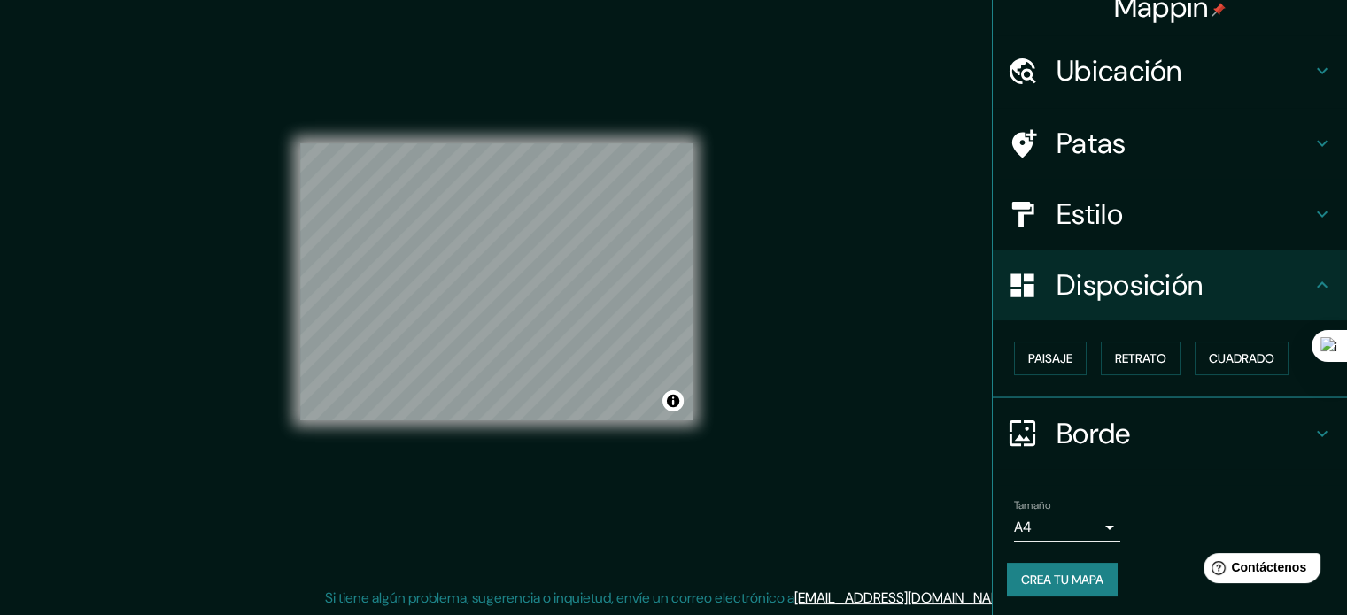
click at [695, 318] on div "© Mapbox © OpenStreetMap Improve this map" at bounding box center [496, 282] width 449 height 611
click at [1056, 568] on font "Crea tu mapa" at bounding box center [1062, 579] width 82 height 23
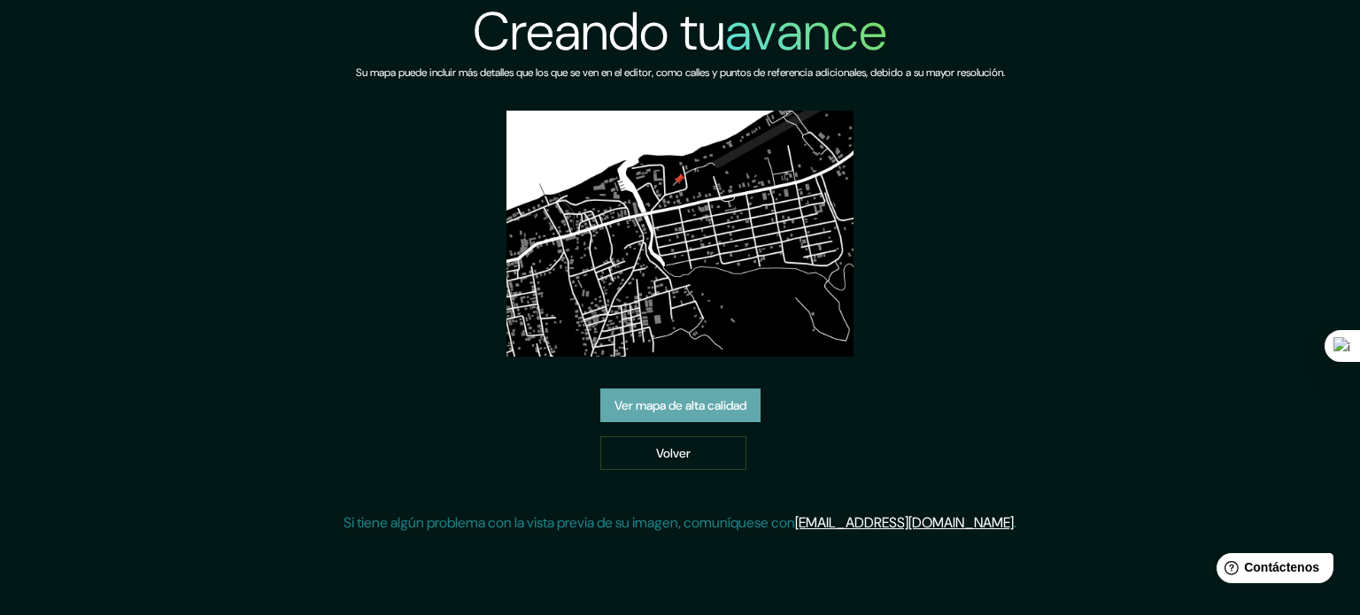
click at [722, 403] on font "Ver mapa de alta calidad" at bounding box center [680, 406] width 132 height 16
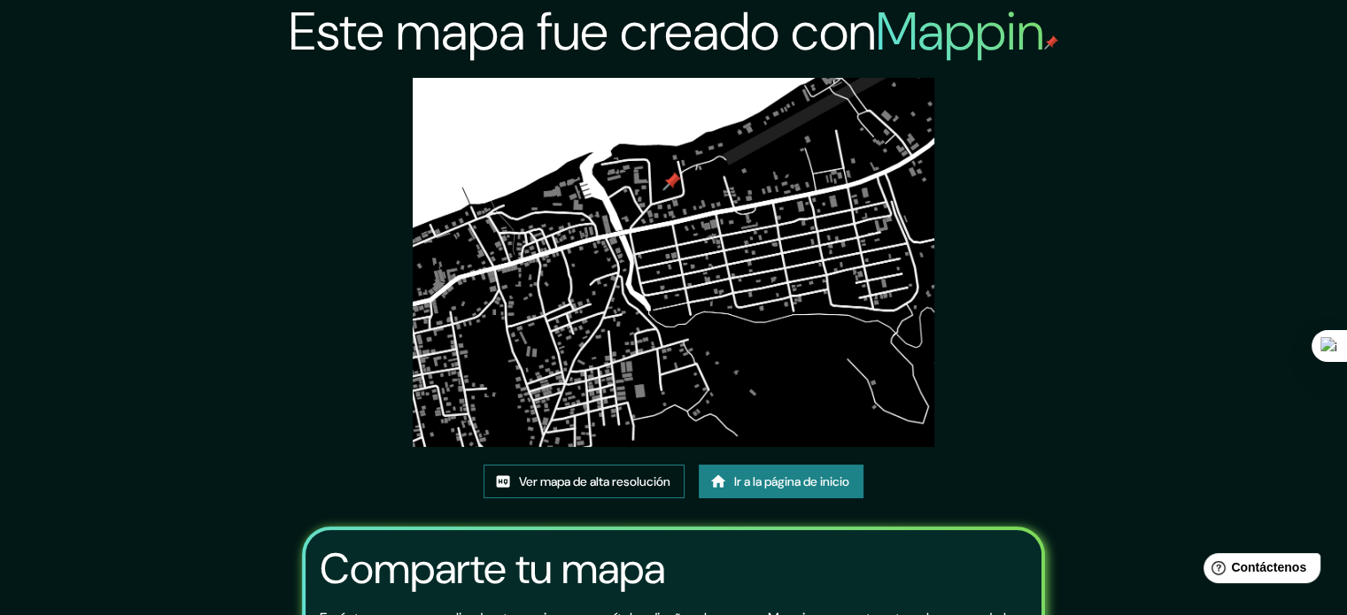
click at [623, 484] on font "Ver mapa de alta resolución" at bounding box center [594, 482] width 151 height 16
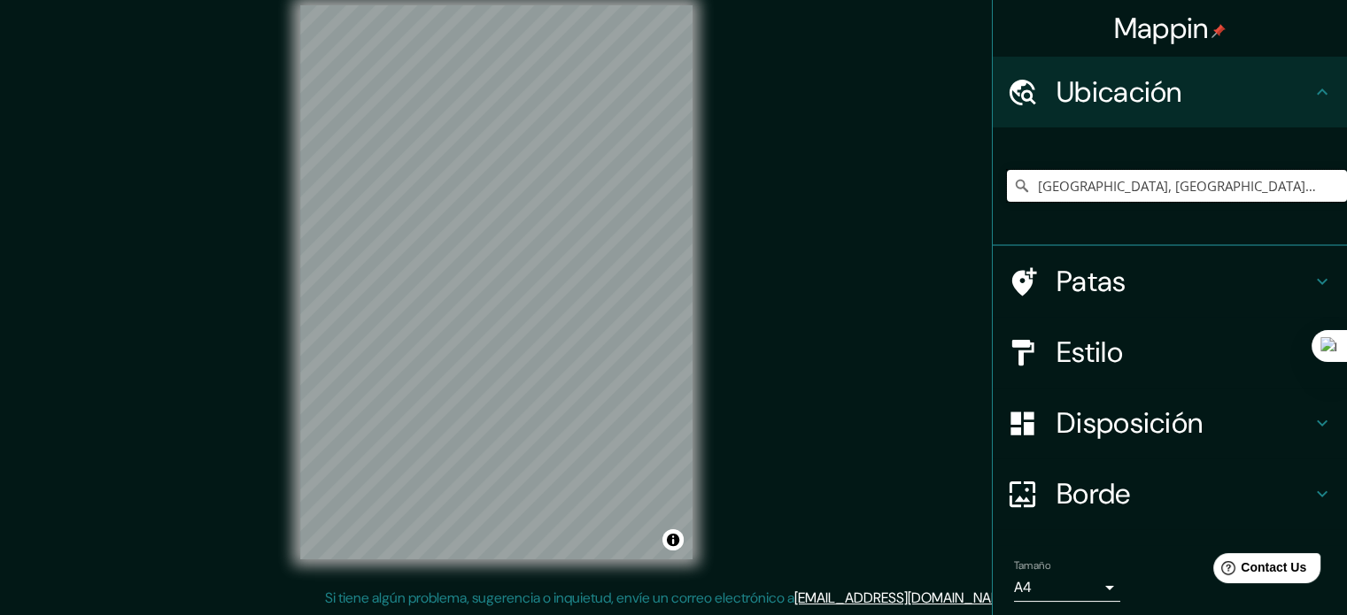
click at [1043, 193] on input "[GEOGRAPHIC_DATA], [GEOGRAPHIC_DATA][PERSON_NAME], [GEOGRAPHIC_DATA]" at bounding box center [1177, 186] width 340 height 32
drag, startPoint x: 1062, startPoint y: 192, endPoint x: 1359, endPoint y: 204, distance: 296.8
click at [1346, 204] on html "Mappin Ubicación [GEOGRAPHIC_DATA], [GEOGRAPHIC_DATA][PERSON_NAME], [GEOGRAPHIC…" at bounding box center [673, 284] width 1347 height 615
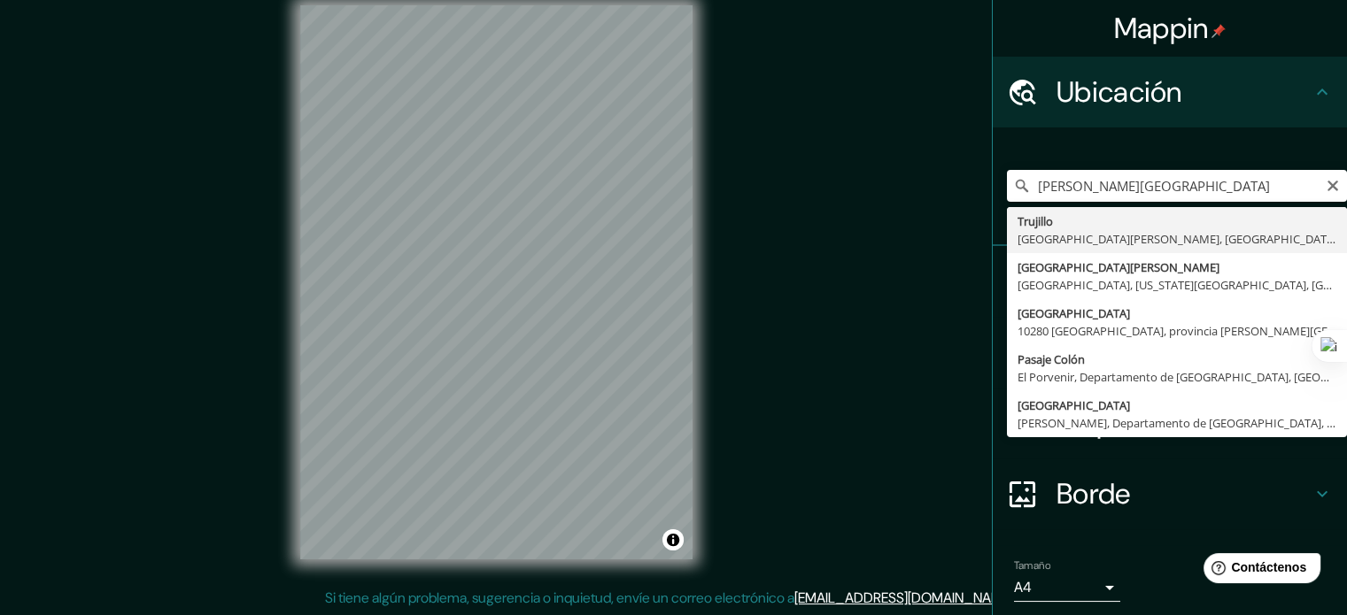
type input "[GEOGRAPHIC_DATA], [GEOGRAPHIC_DATA][PERSON_NAME], [GEOGRAPHIC_DATA]"
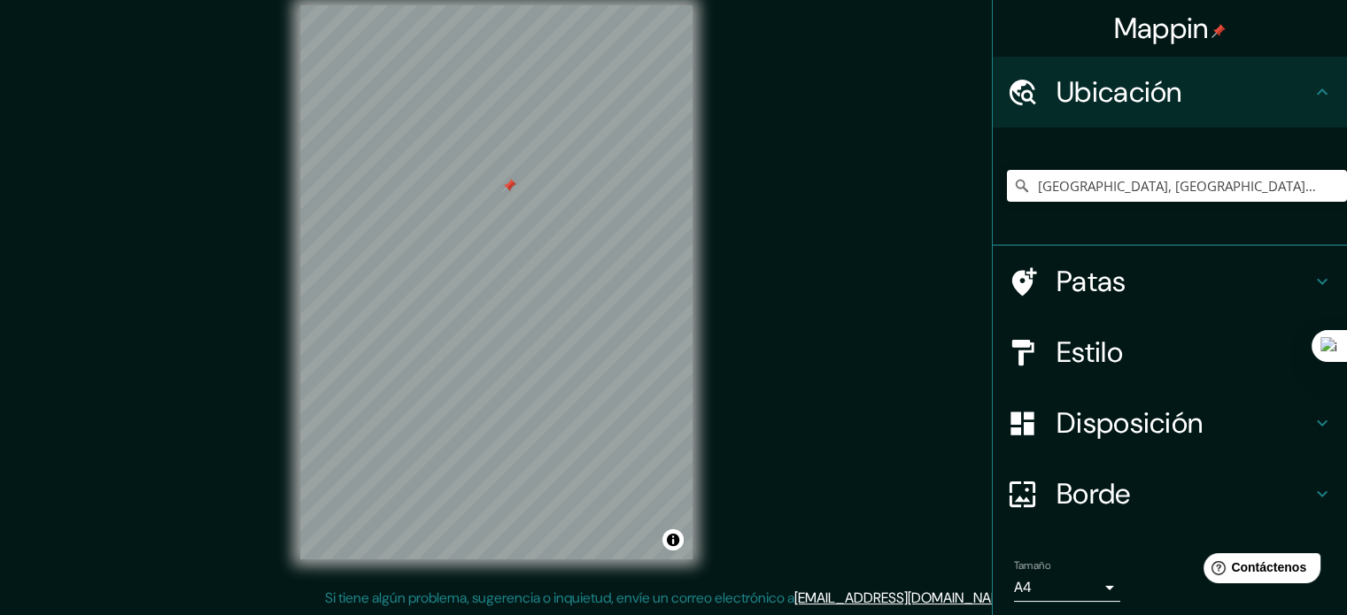
click at [1107, 420] on font "Disposición" at bounding box center [1129, 423] width 146 height 37
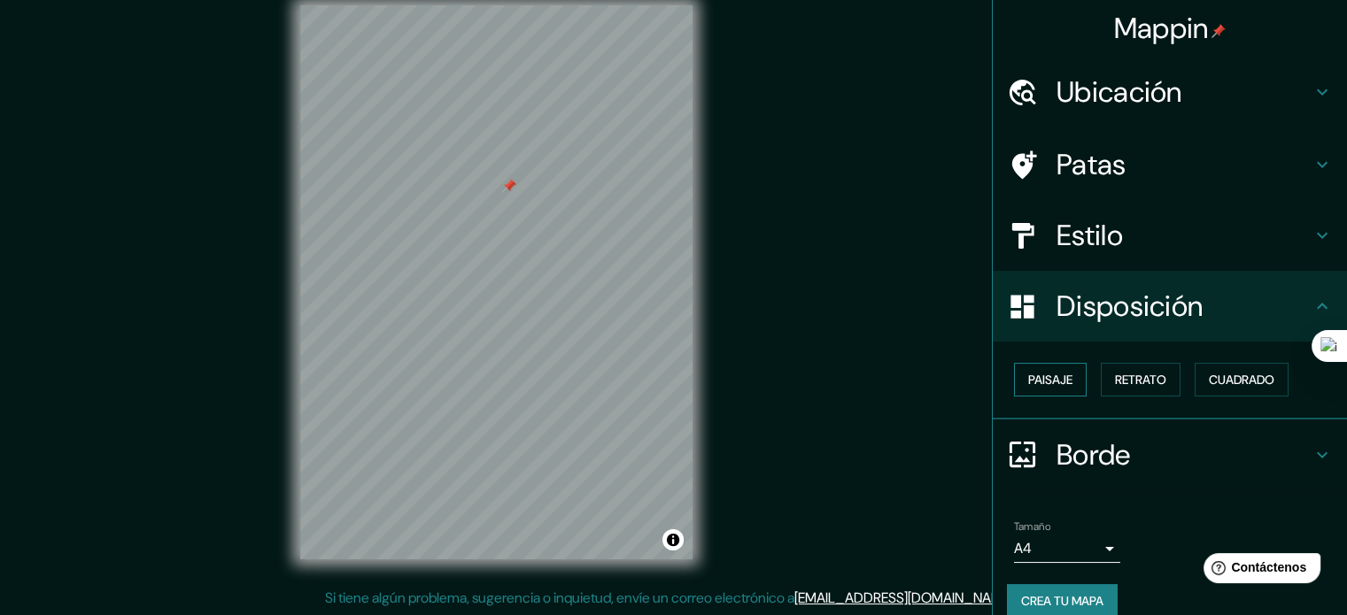
click at [1062, 381] on button "Paisaje" at bounding box center [1050, 380] width 73 height 34
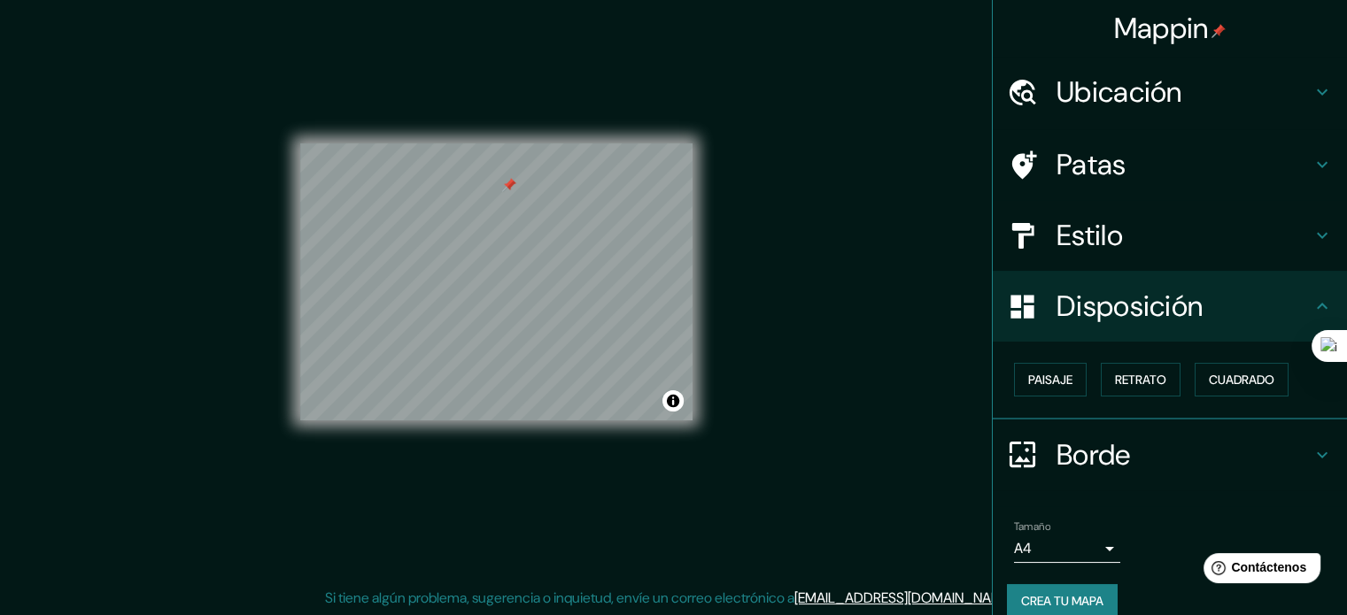
click at [1077, 228] on font "Estilo" at bounding box center [1089, 235] width 66 height 37
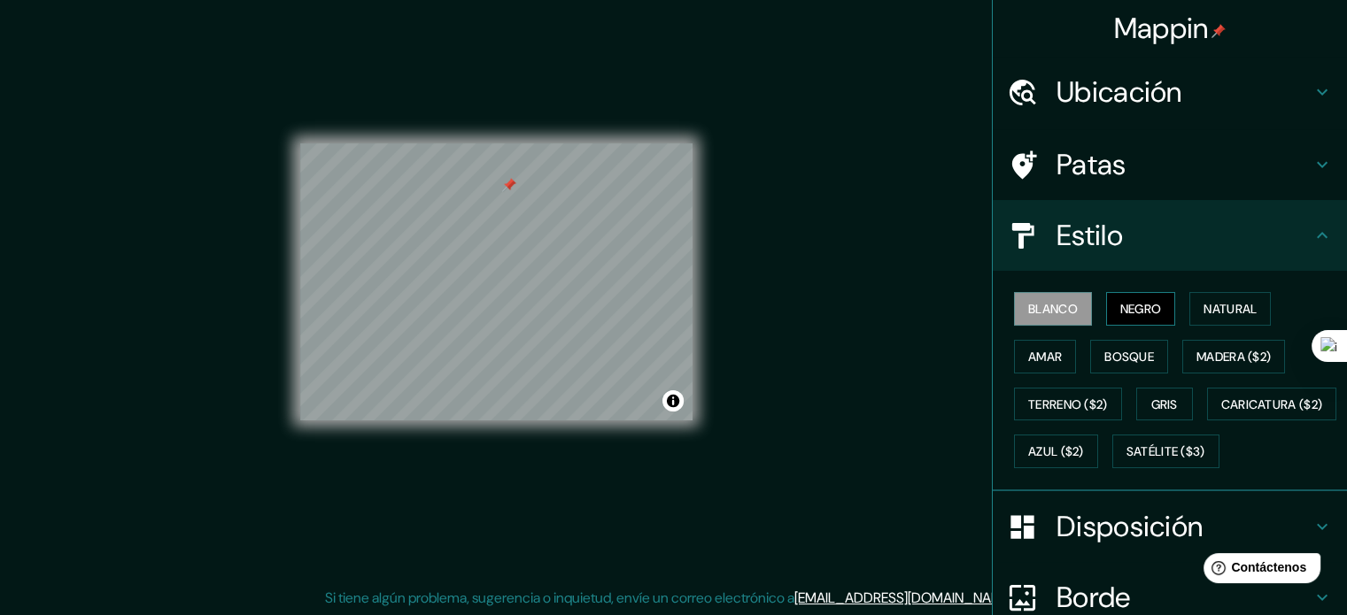
click at [1141, 314] on font "Negro" at bounding box center [1141, 309] width 42 height 16
click at [514, 248] on div at bounding box center [520, 250] width 14 height 14
click at [1120, 297] on font "Negro" at bounding box center [1141, 308] width 42 height 23
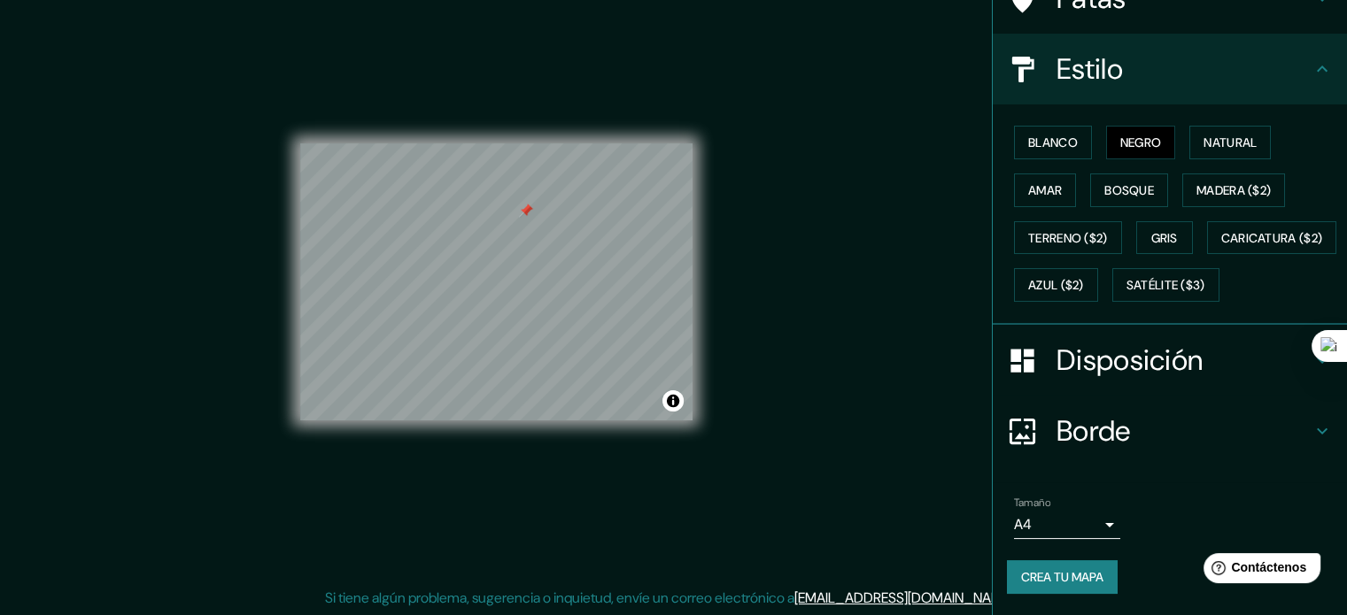
scroll to position [209, 0]
click at [1077, 230] on font "Terreno ($2)" at bounding box center [1068, 238] width 80 height 16
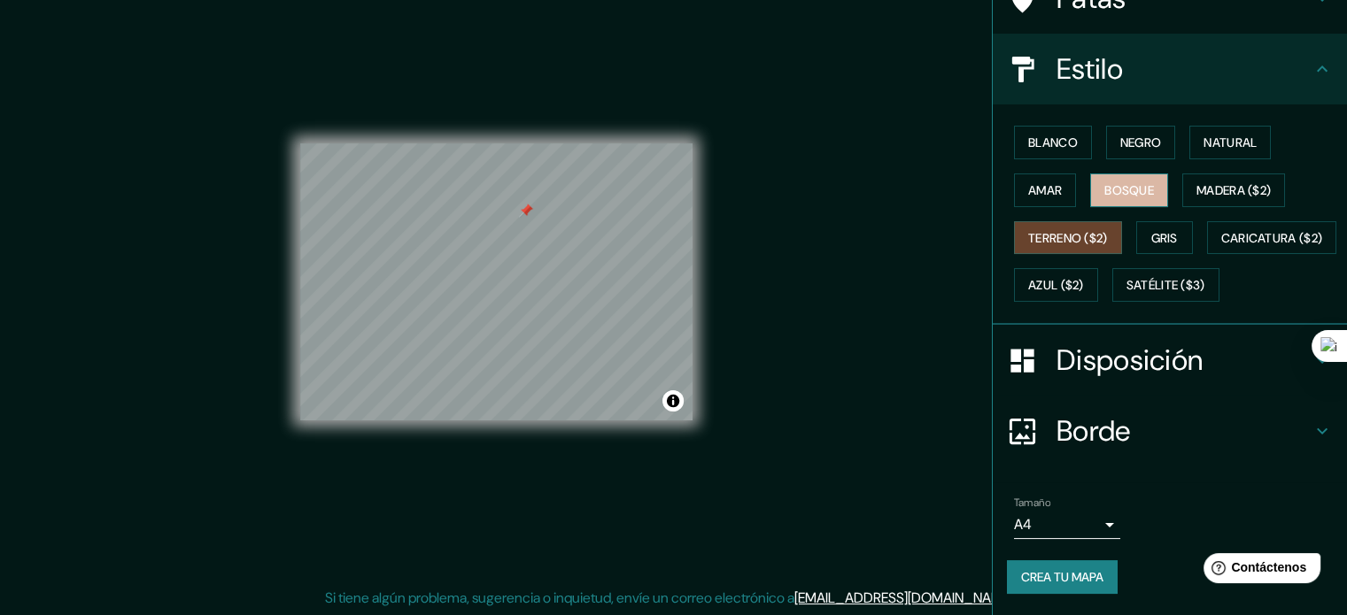
click at [1104, 179] on font "Bosque" at bounding box center [1129, 190] width 50 height 23
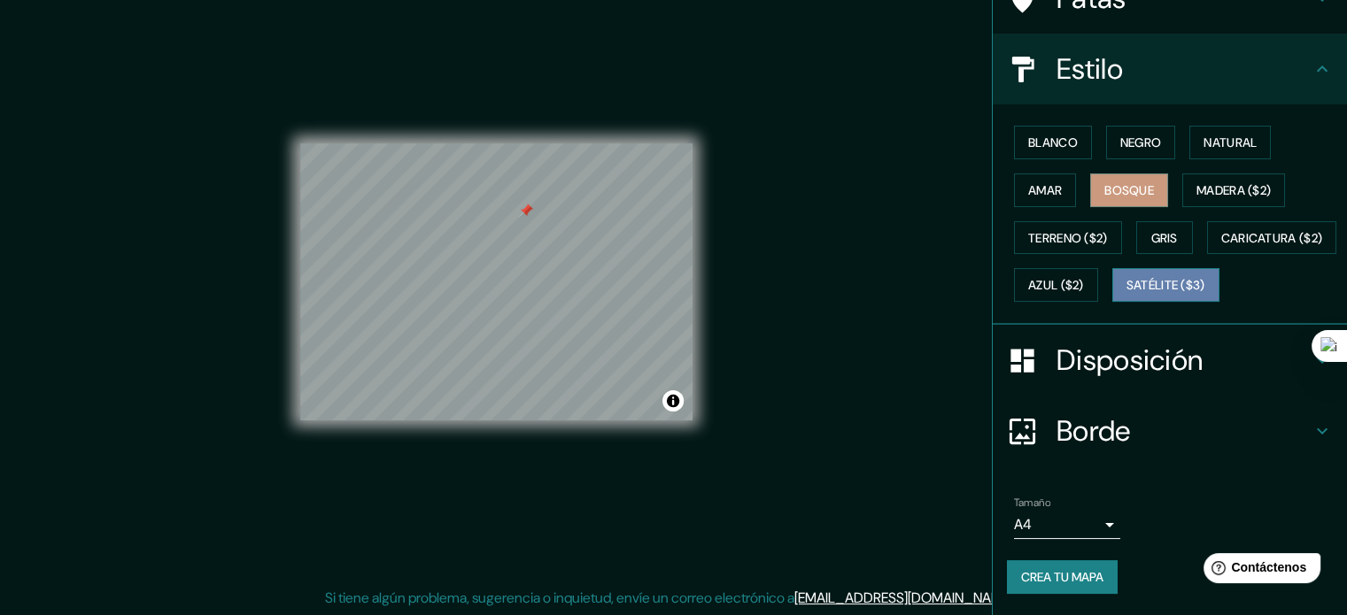
click at [1126, 289] on font "Satélite ($3)" at bounding box center [1165, 286] width 79 height 16
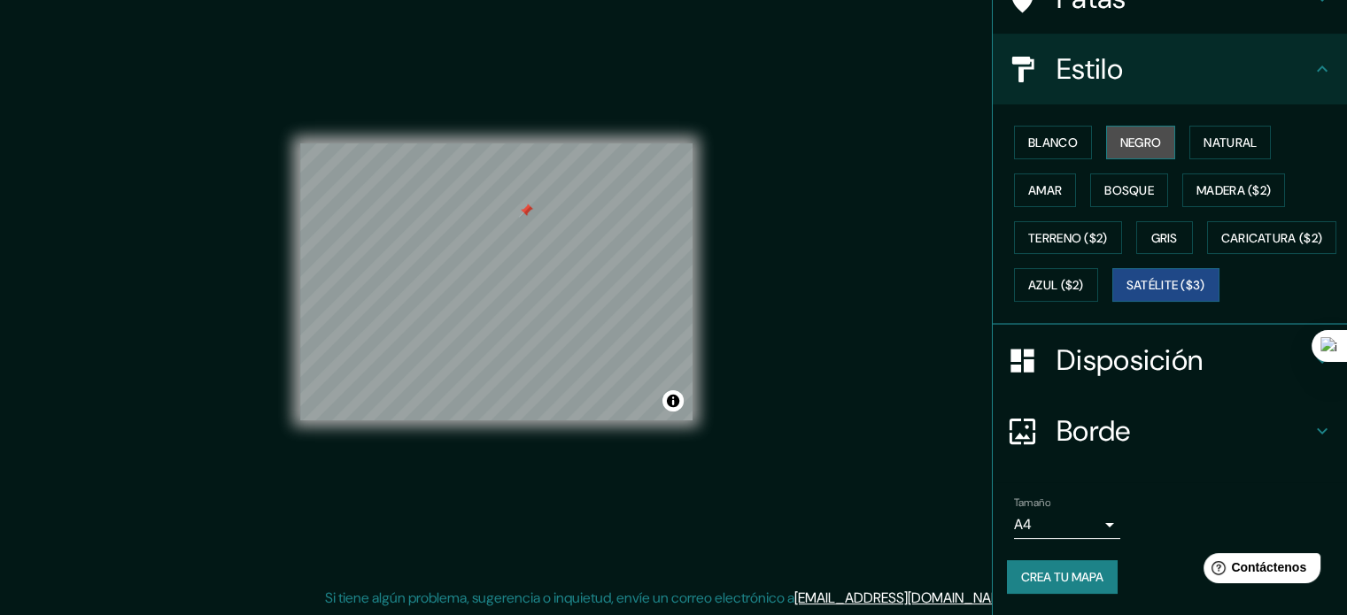
click at [1120, 135] on font "Negro" at bounding box center [1141, 143] width 42 height 16
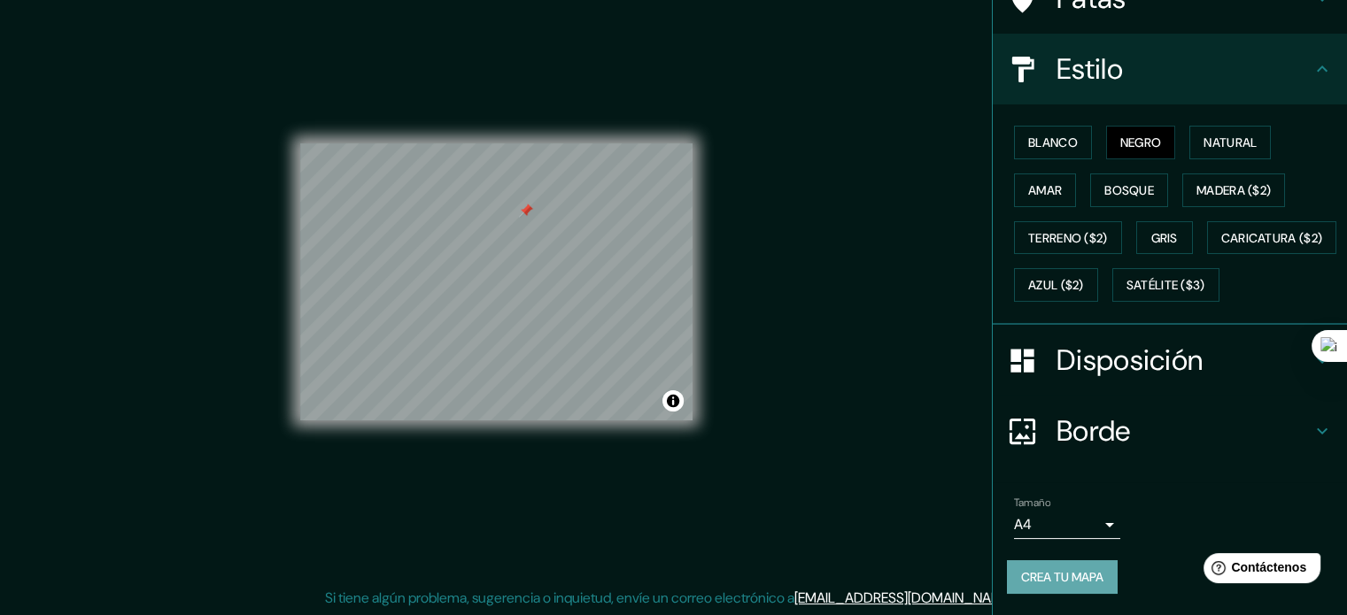
click at [1080, 573] on font "Crea tu mapa" at bounding box center [1062, 577] width 82 height 16
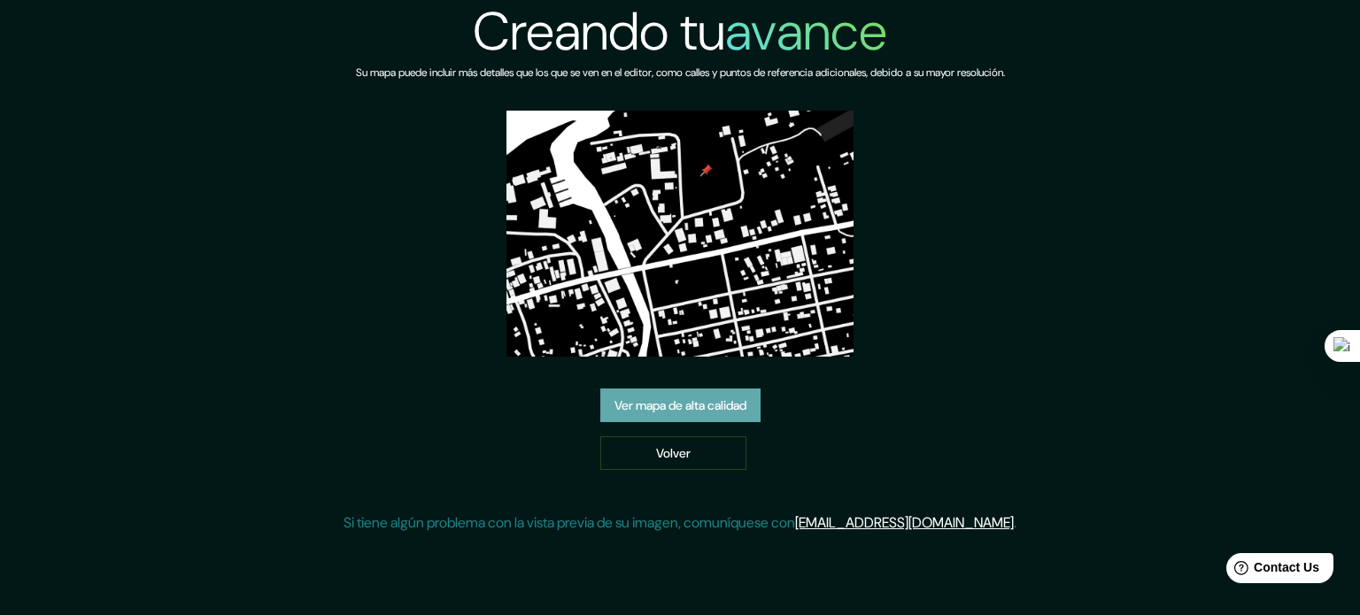
click at [745, 398] on font "Ver mapa de alta calidad" at bounding box center [680, 406] width 132 height 16
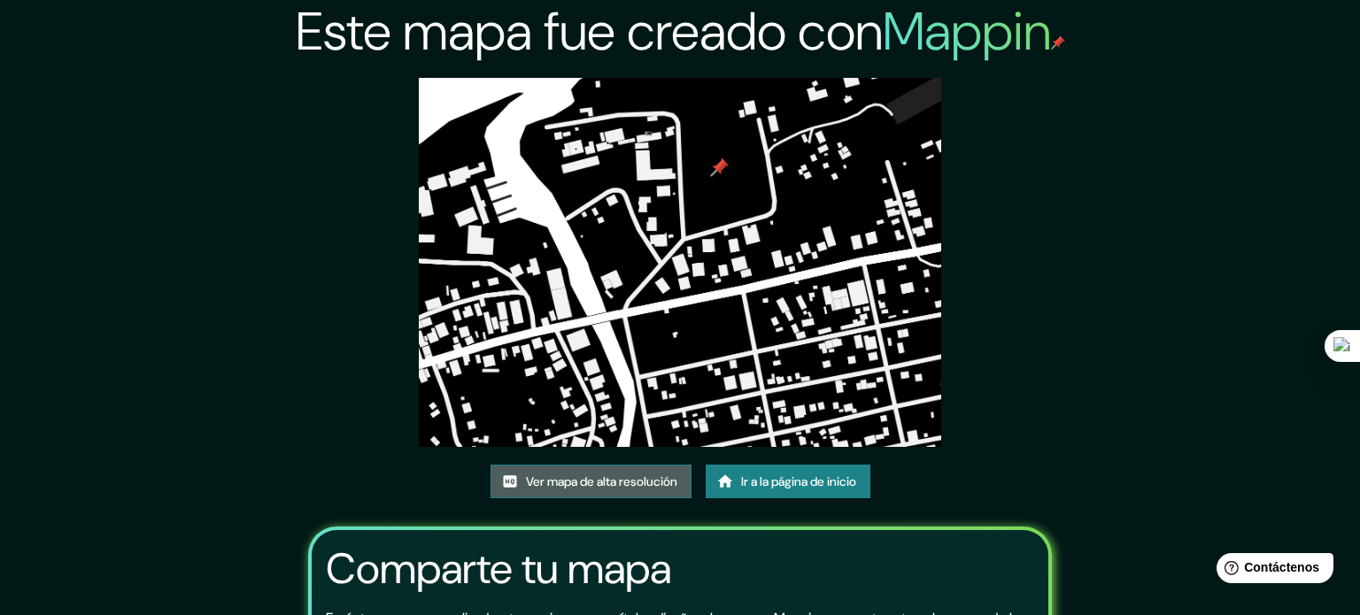
click at [648, 474] on font "Ver mapa de alta resolución" at bounding box center [601, 482] width 151 height 16
